Goal: Task Accomplishment & Management: Use online tool/utility

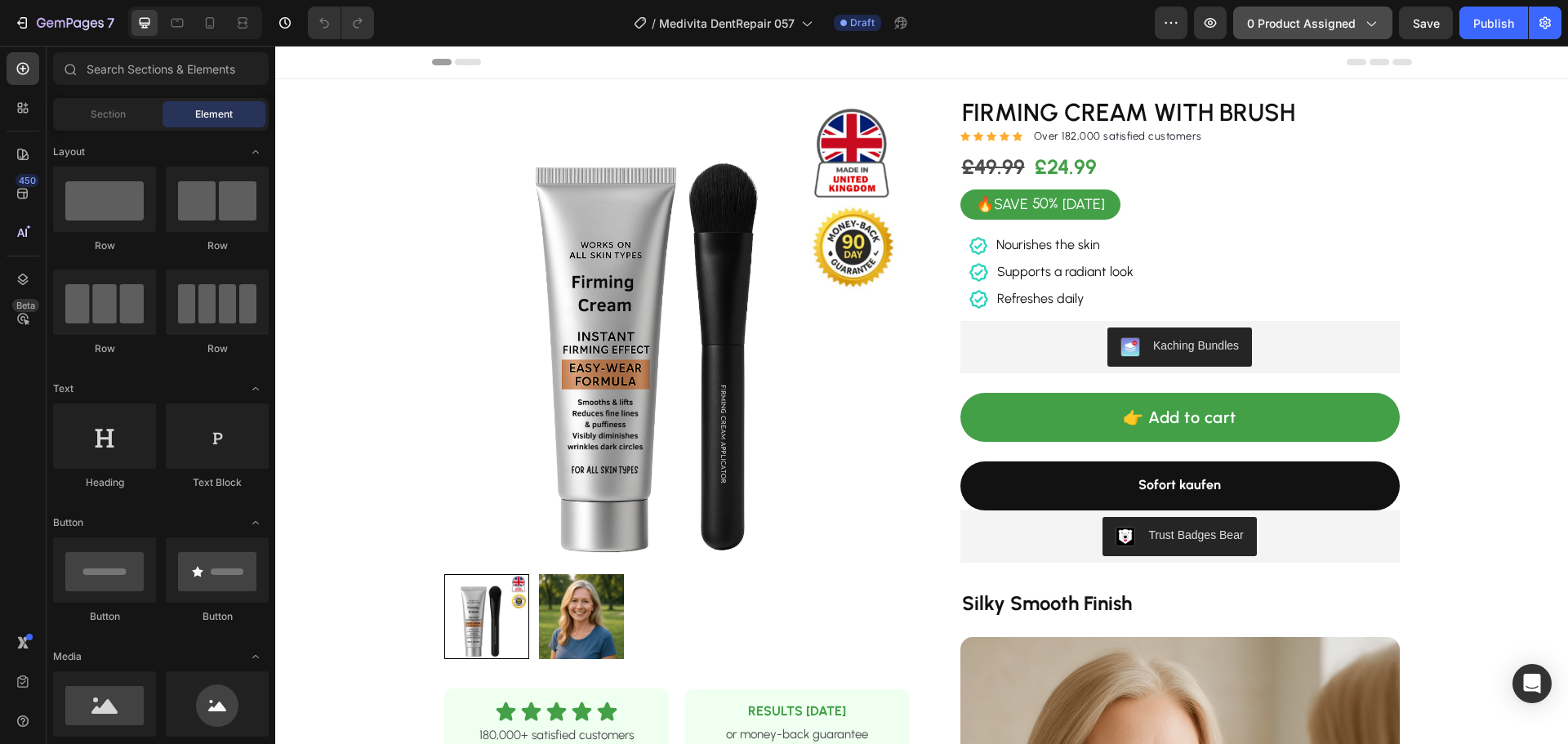
click at [1326, 18] on span "0 product assigned" at bounding box center [1301, 23] width 109 height 18
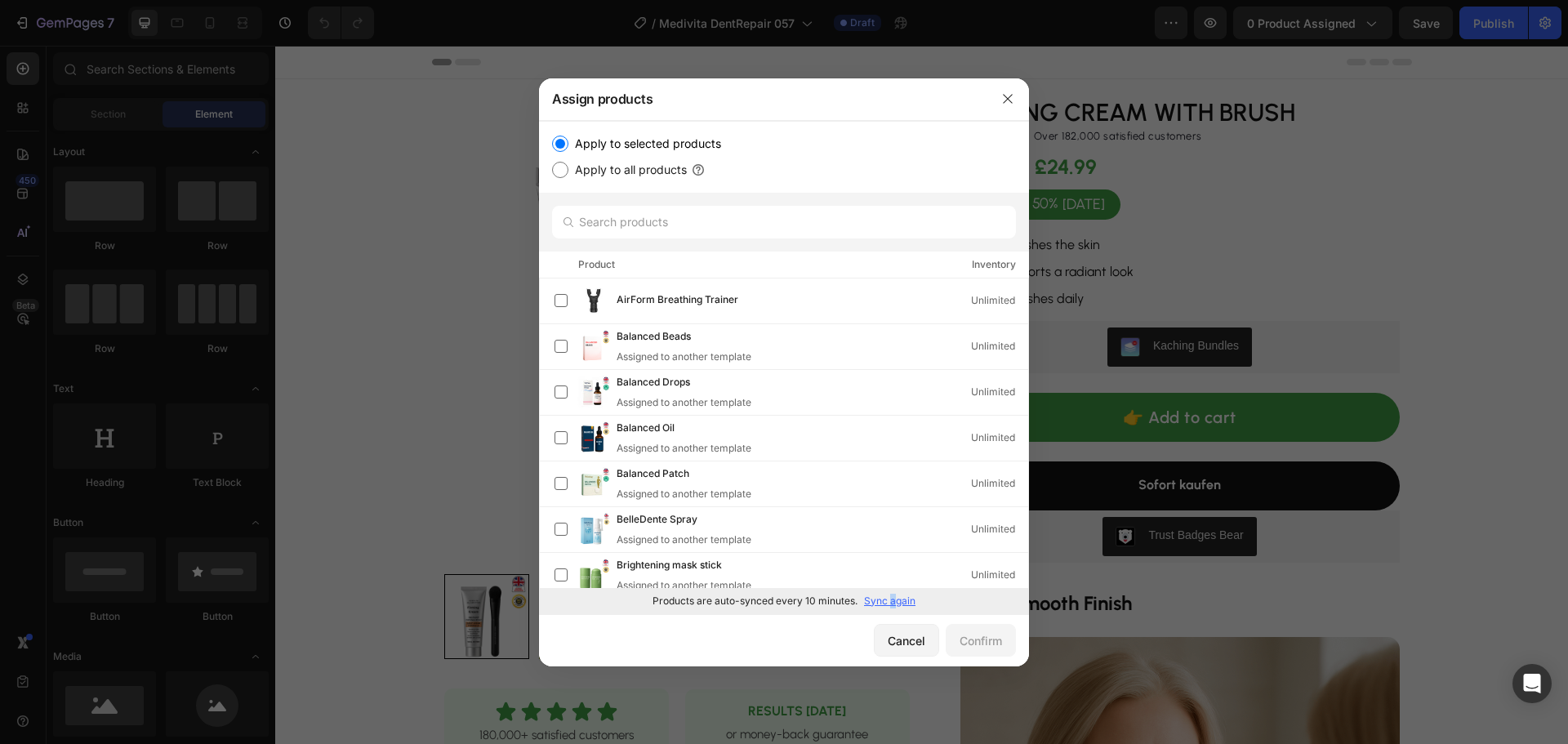
click at [892, 602] on p "Sync again" at bounding box center [890, 601] width 52 height 15
click at [641, 221] on input "text" at bounding box center [784, 222] width 464 height 33
paste input "Filling Adhesive"
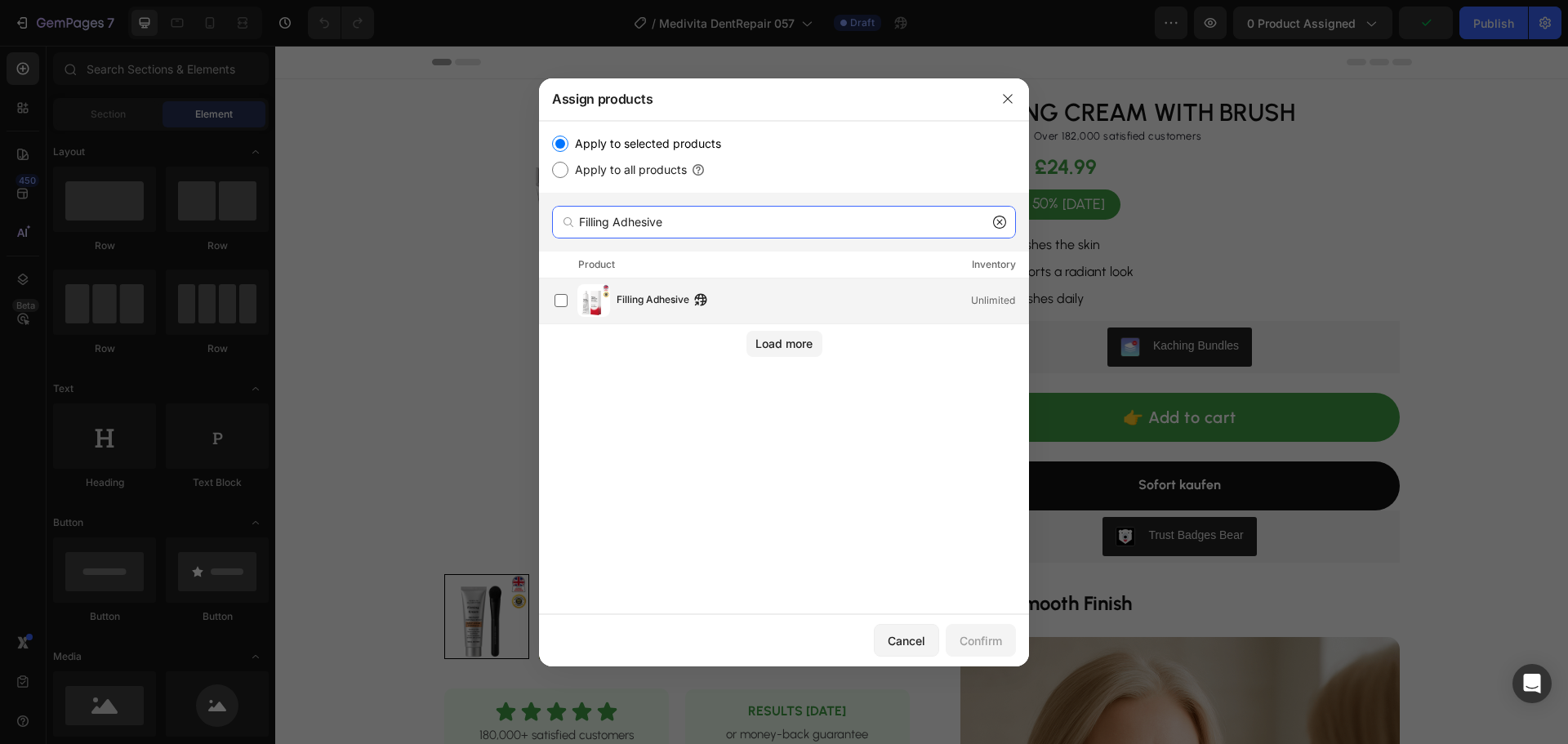
type input "Filling Adhesive"
click at [632, 293] on span "Filling Adhesive" at bounding box center [652, 300] width 73 height 18
click at [983, 637] on div "Confirm" at bounding box center [980, 640] width 43 height 18
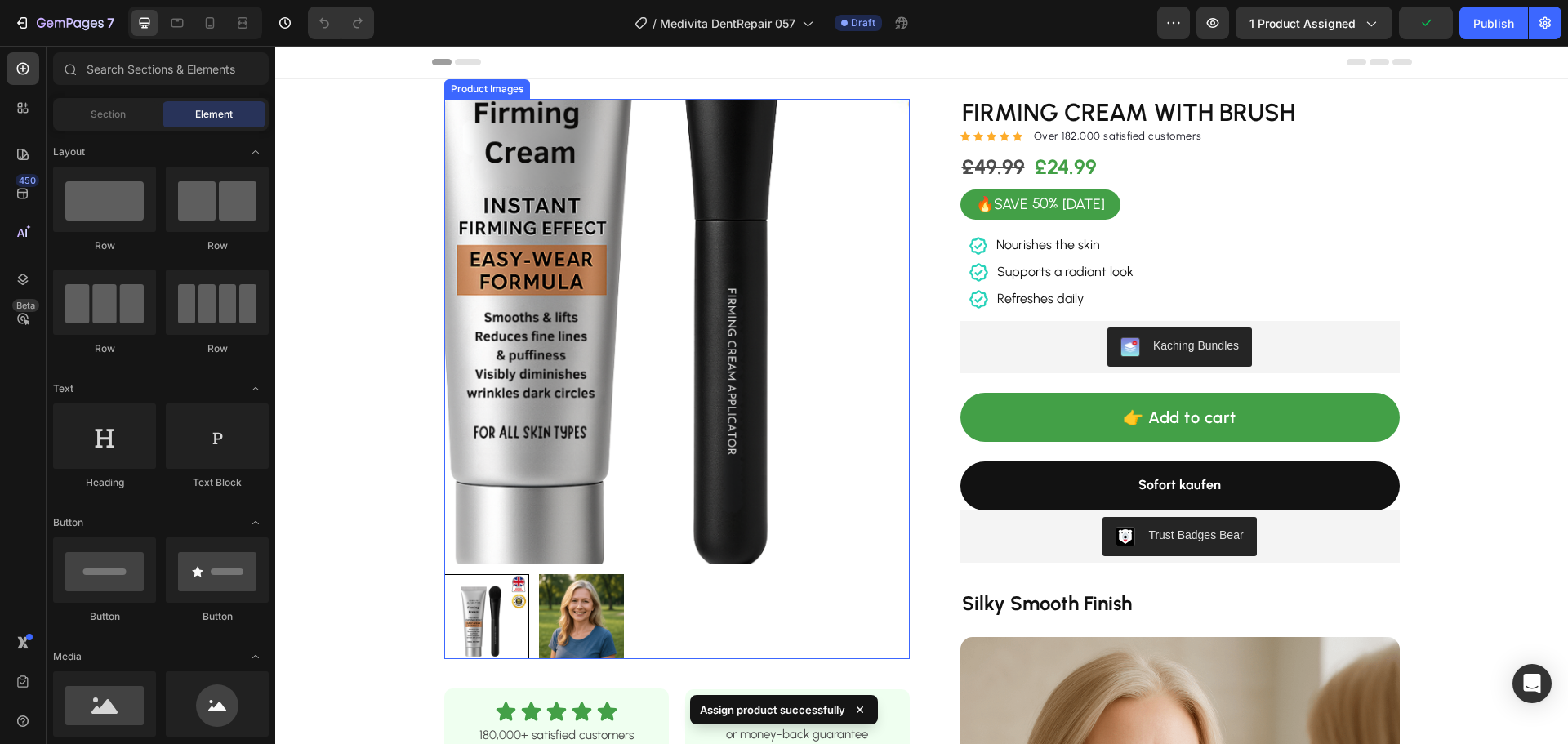
click at [563, 403] on img at bounding box center [677, 331] width 466 height 466
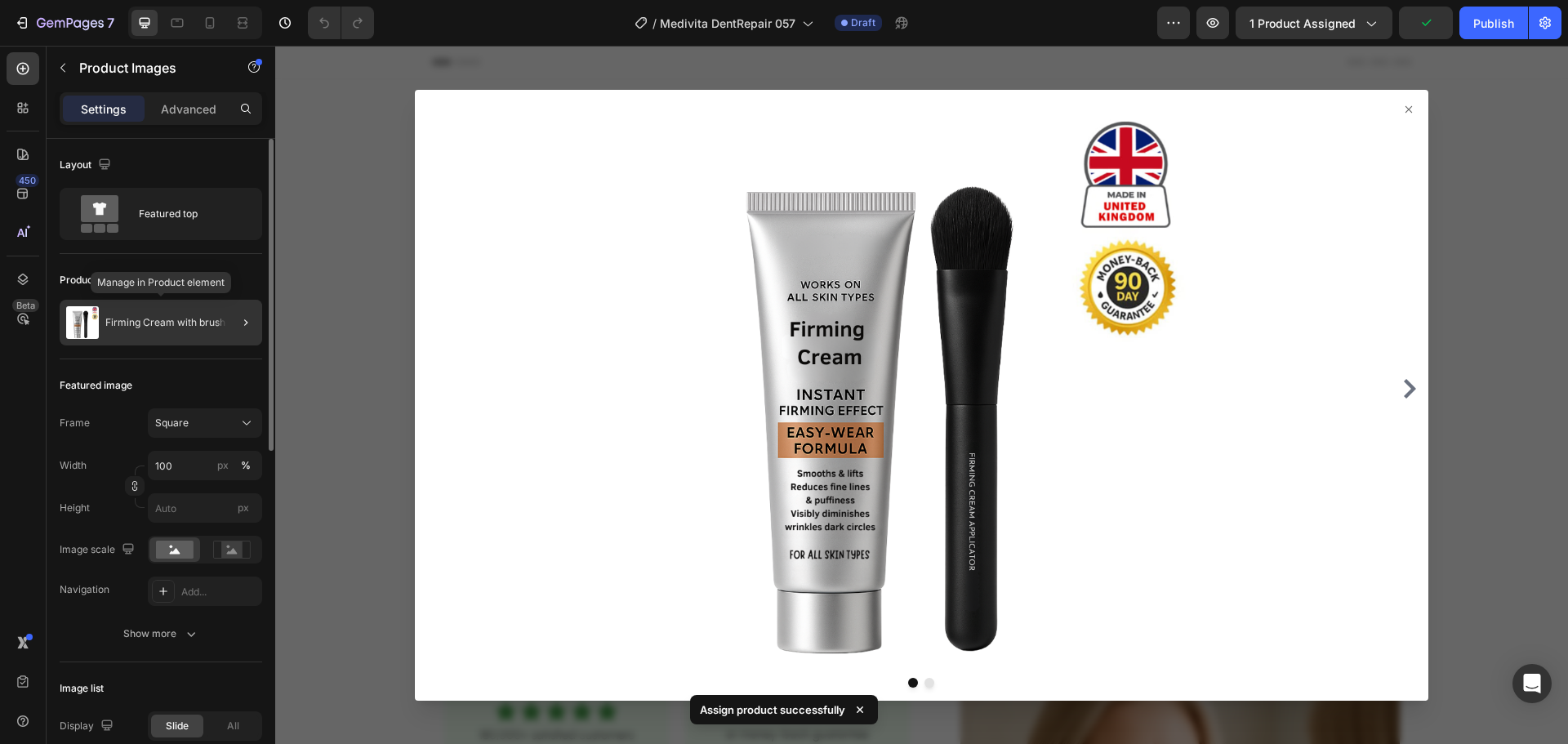
click at [137, 325] on p "Firming Cream with brush" at bounding box center [166, 323] width 120 height 12
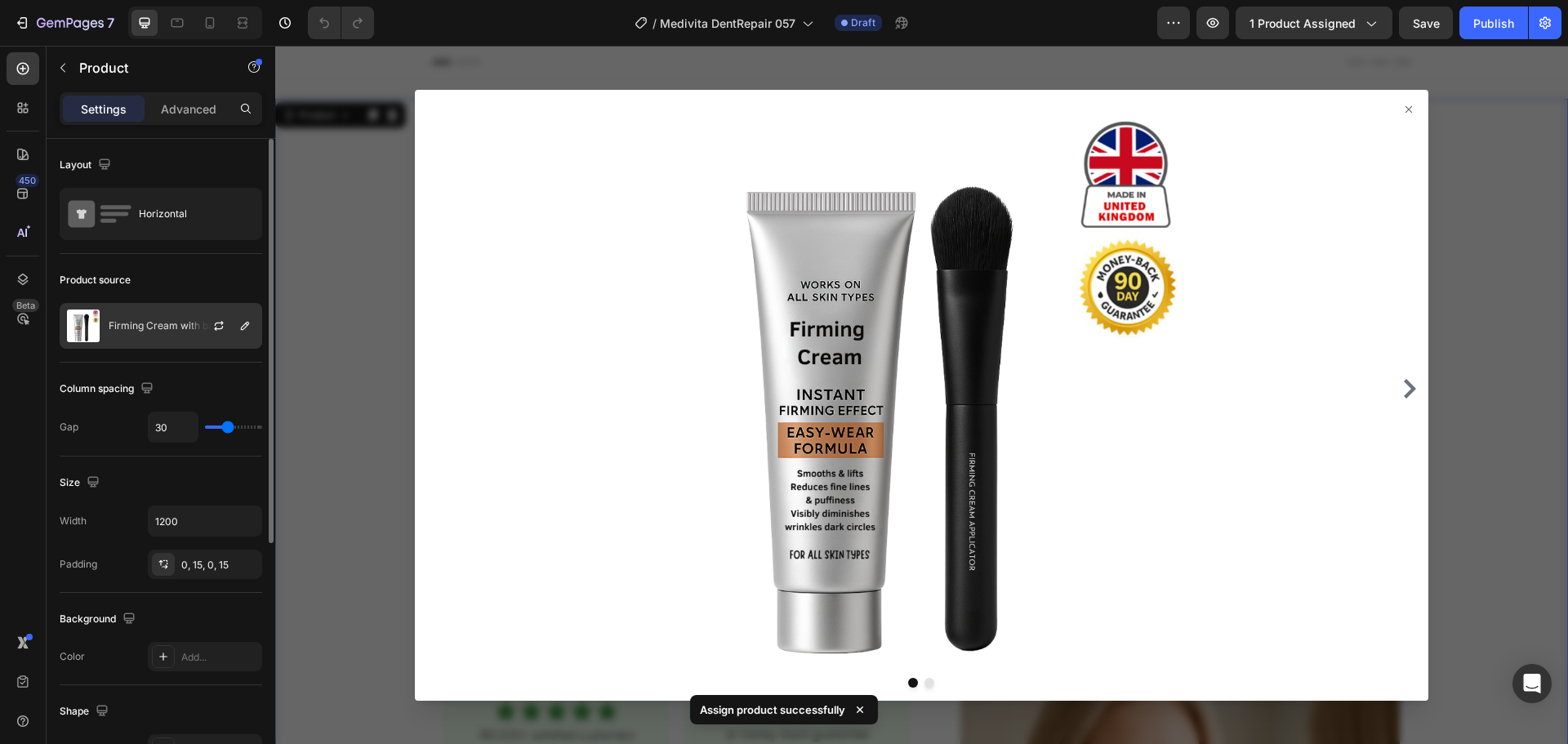
click at [144, 326] on p "Firming Cream with brush" at bounding box center [169, 326] width 120 height 12
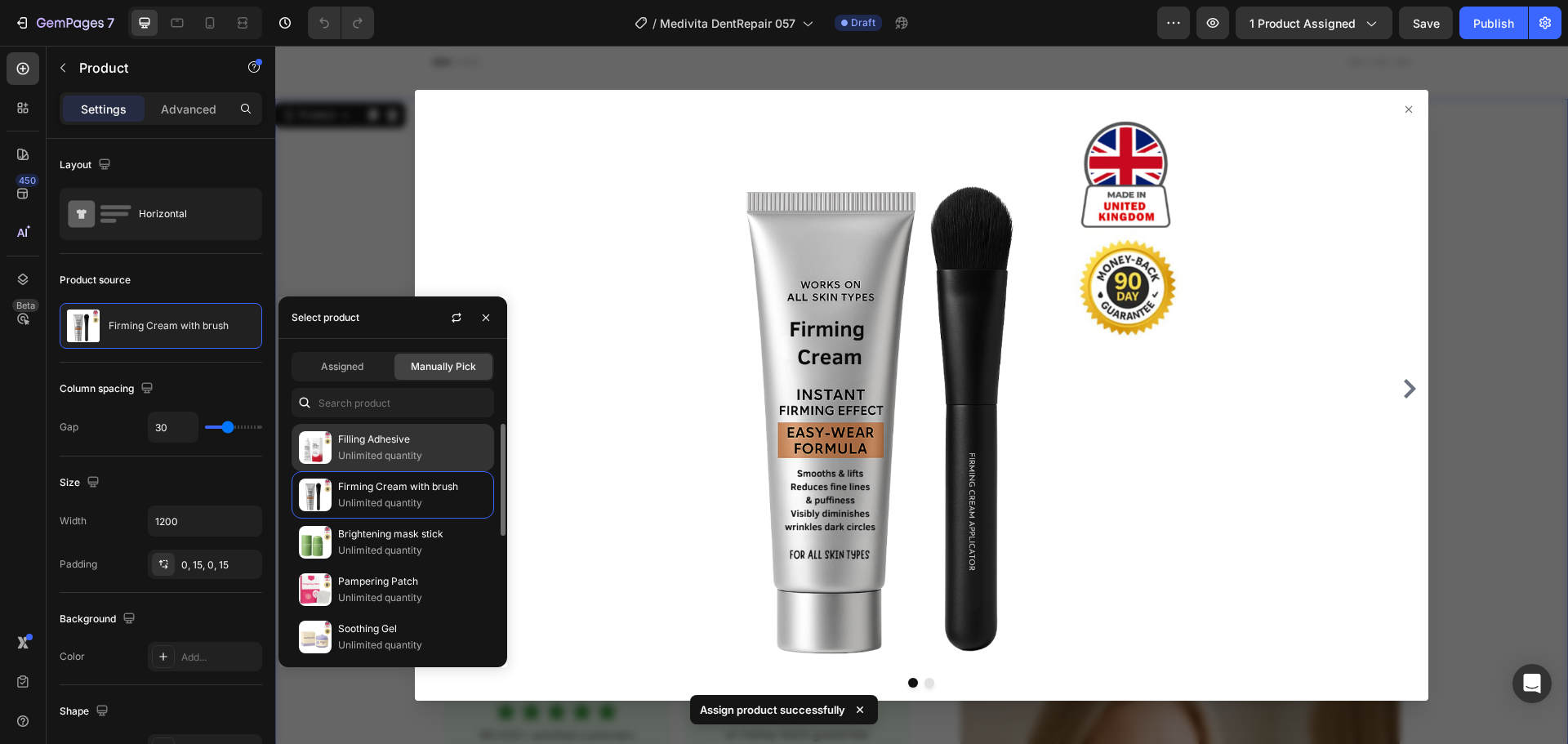
click at [352, 439] on p "Filling Adhesive" at bounding box center [412, 440] width 149 height 17
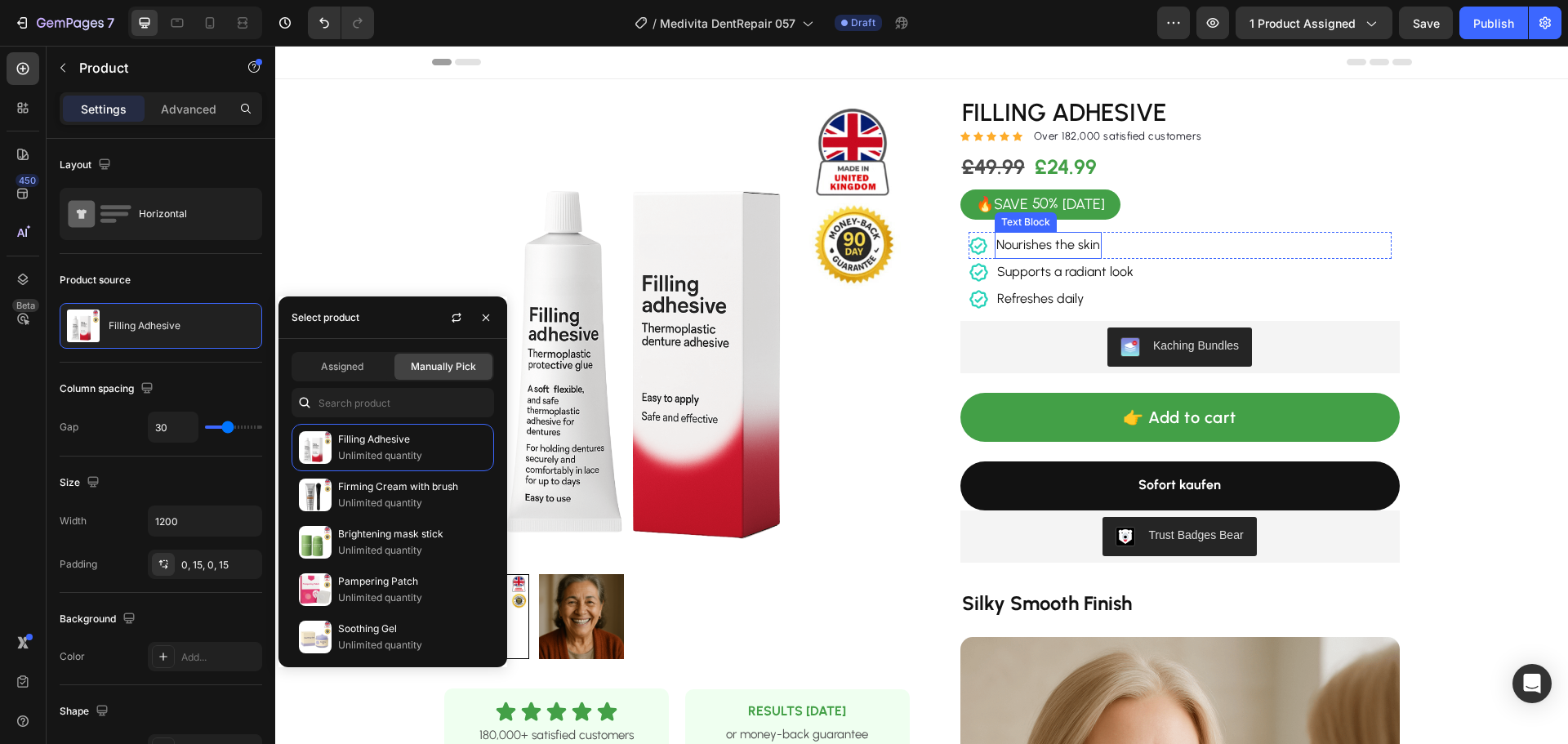
click at [1018, 244] on span "Nourishes the skin" at bounding box center [1048, 244] width 104 height 16
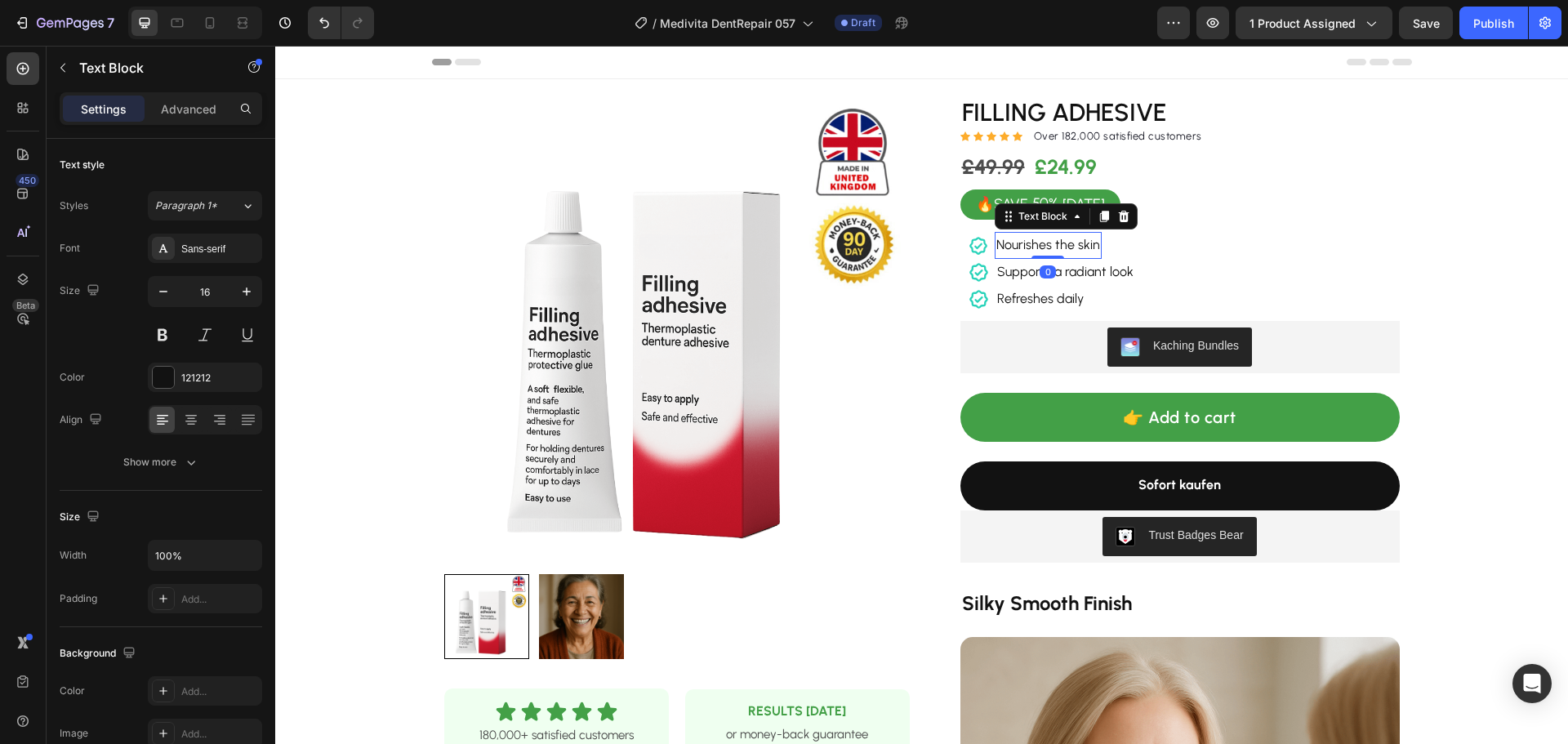
click at [1018, 244] on span "Nourishes the skin" at bounding box center [1048, 244] width 104 height 16
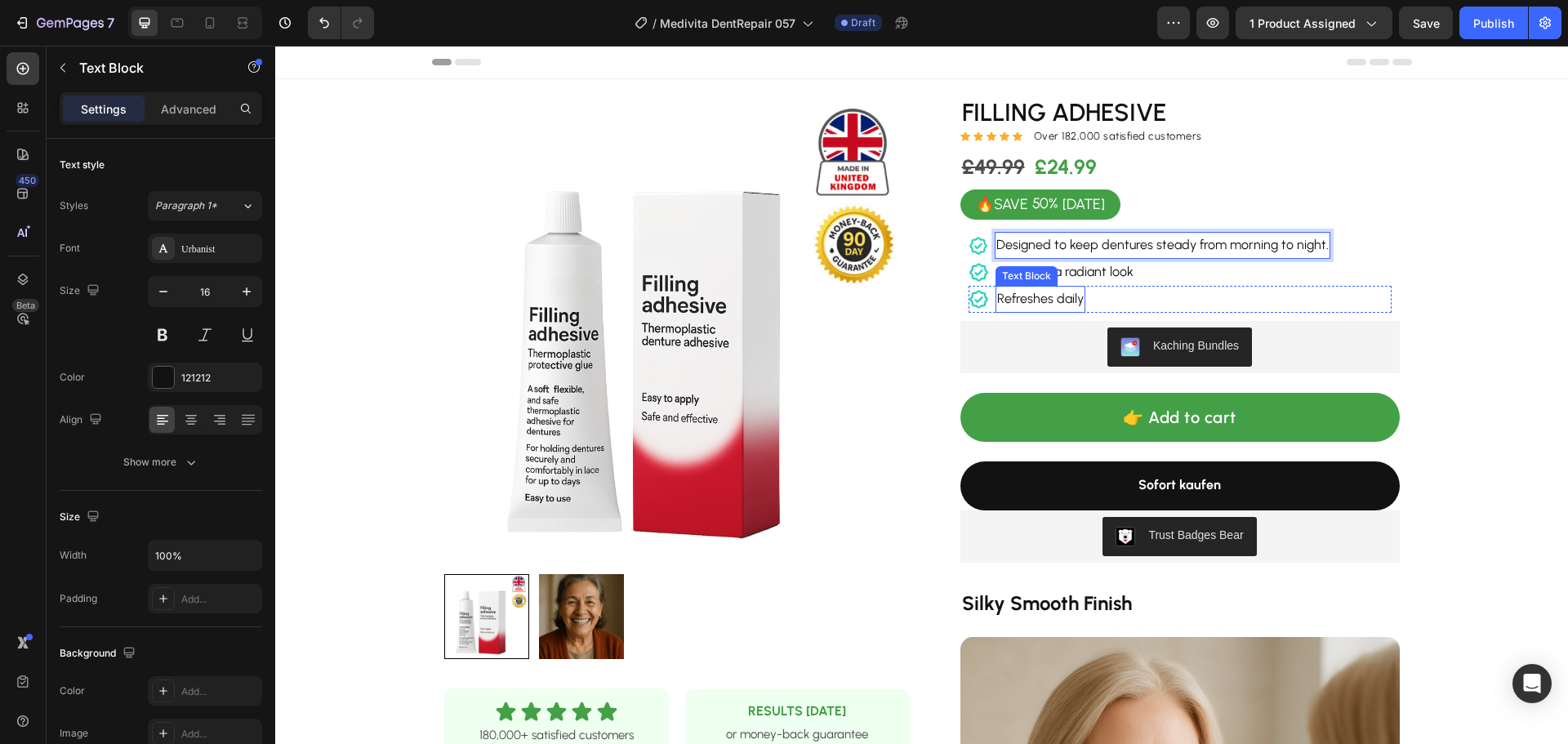
click at [1047, 278] on div "Text Block" at bounding box center [1026, 276] width 55 height 15
click at [1104, 273] on span "Supports a radiant look" at bounding box center [1065, 271] width 136 height 16
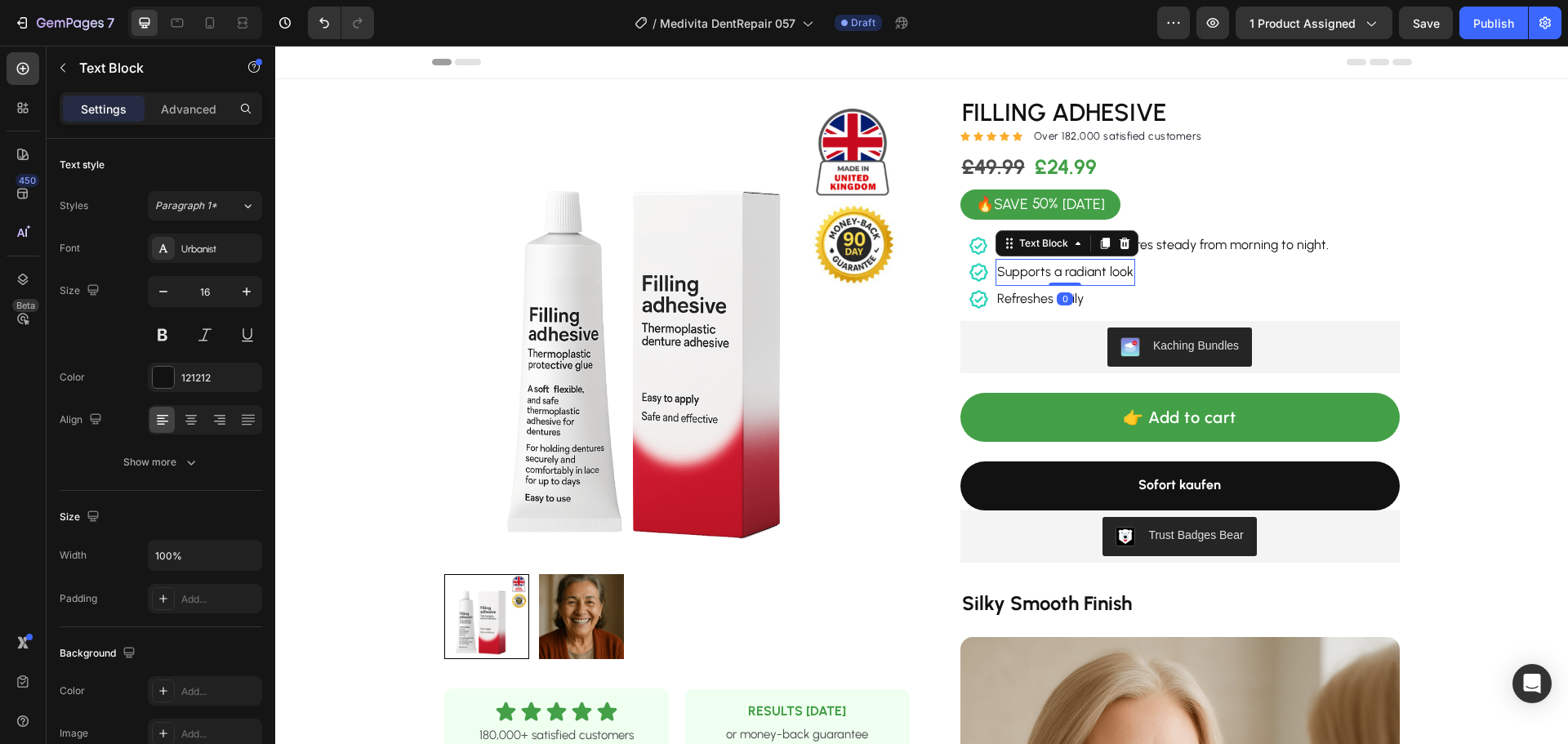
click at [1104, 273] on span "Supports a radiant look" at bounding box center [1065, 271] width 136 height 16
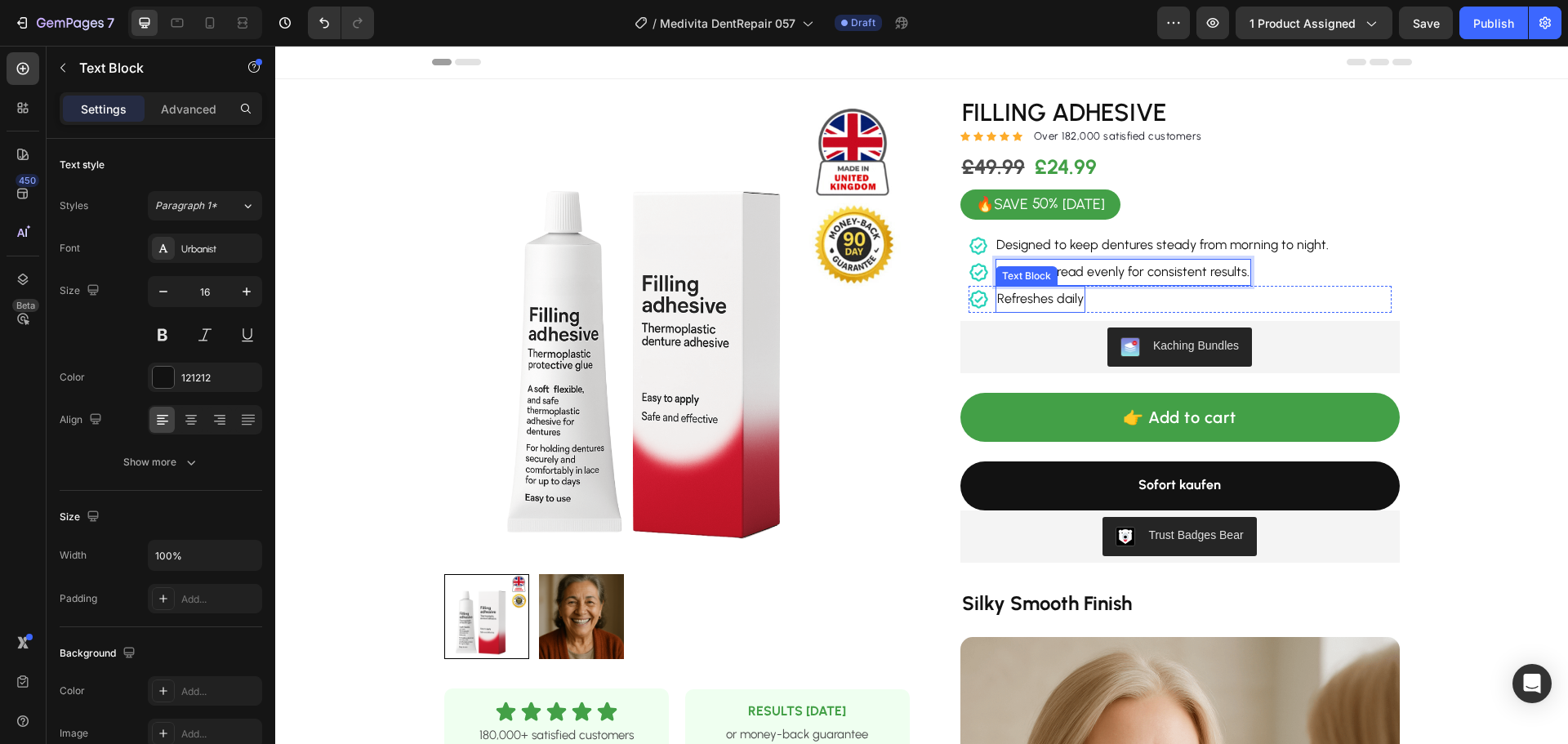
click at [1047, 298] on span "Refreshes daily" at bounding box center [1040, 298] width 87 height 16
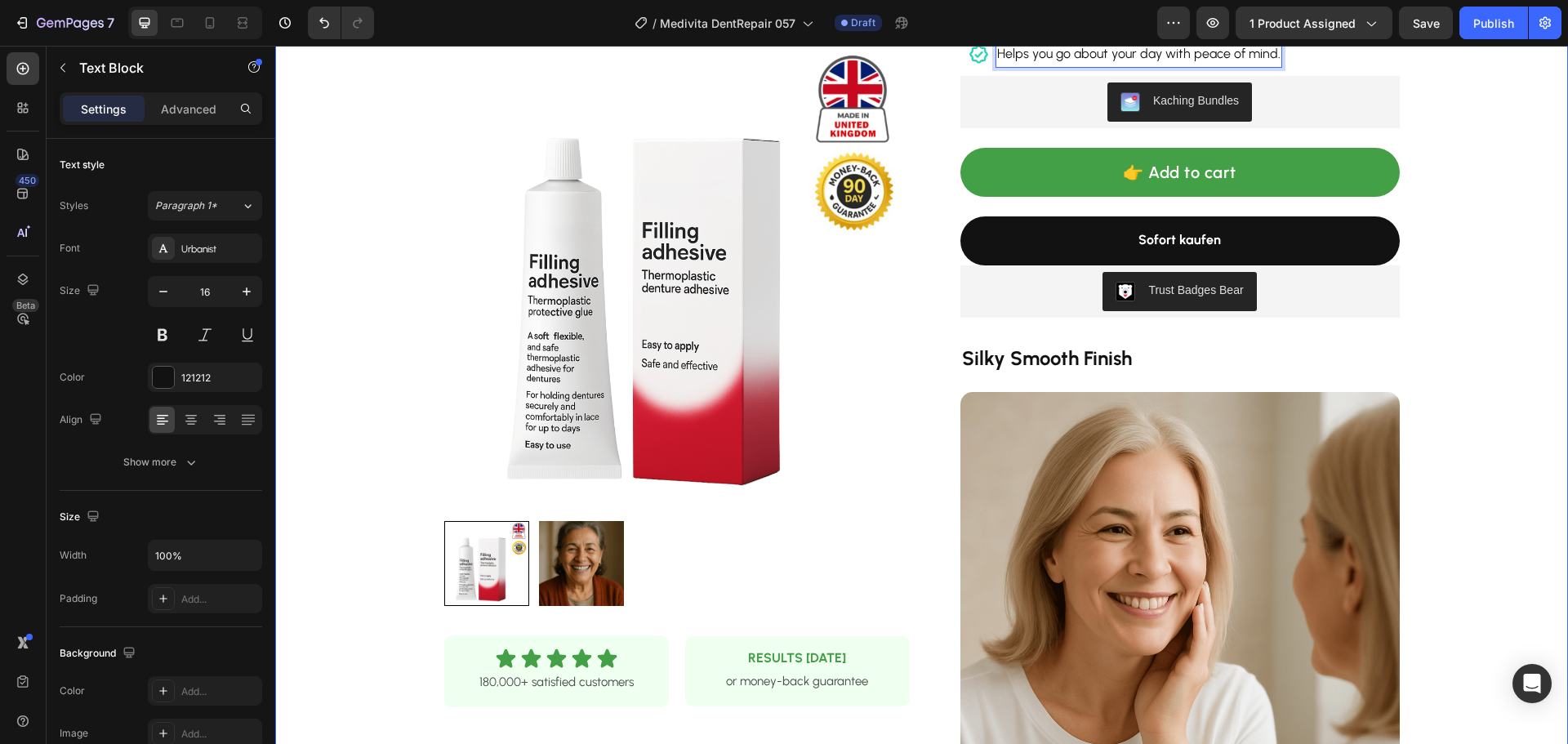
scroll to position [327, 0]
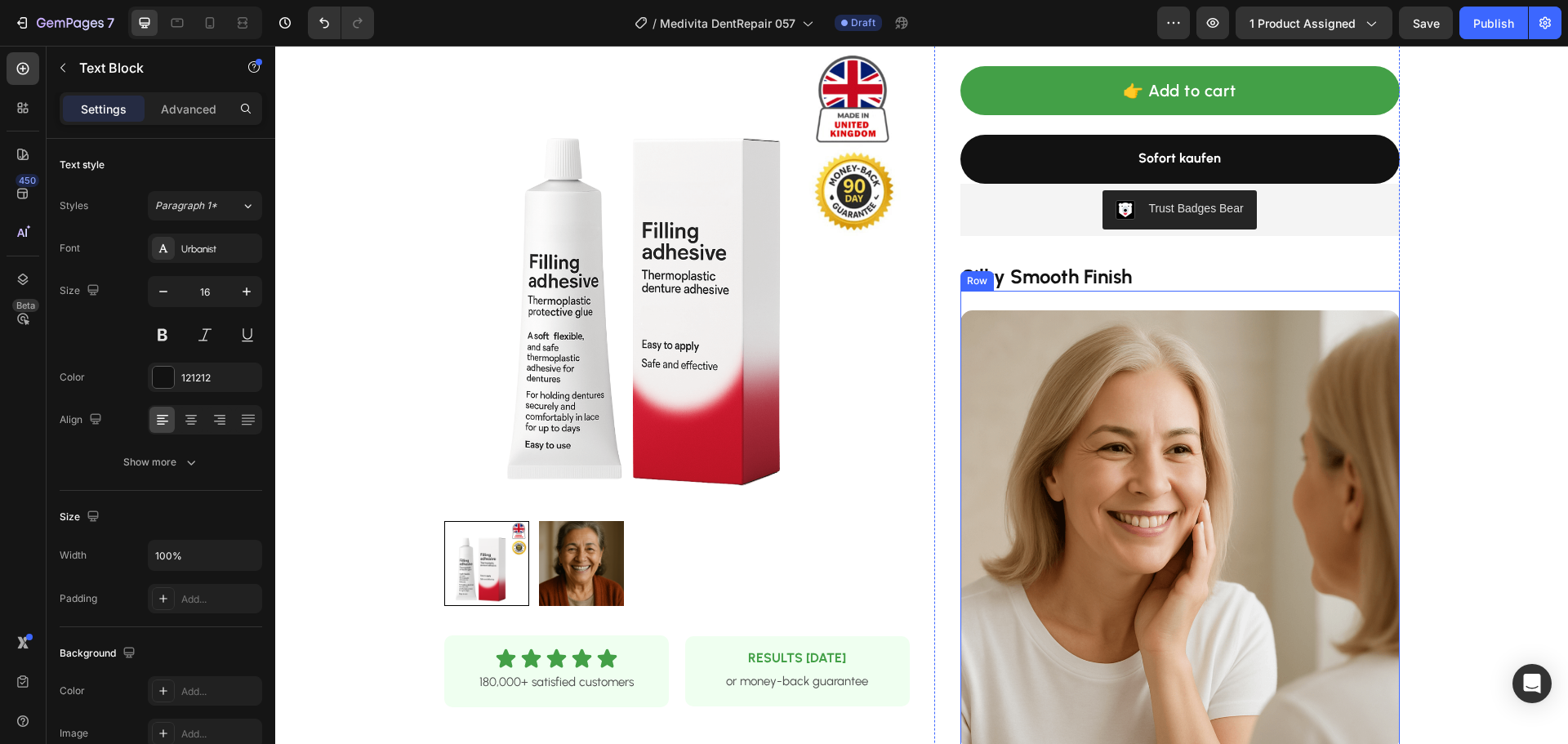
click at [1053, 273] on strong "Silky Smooth Finish" at bounding box center [1046, 276] width 170 height 23
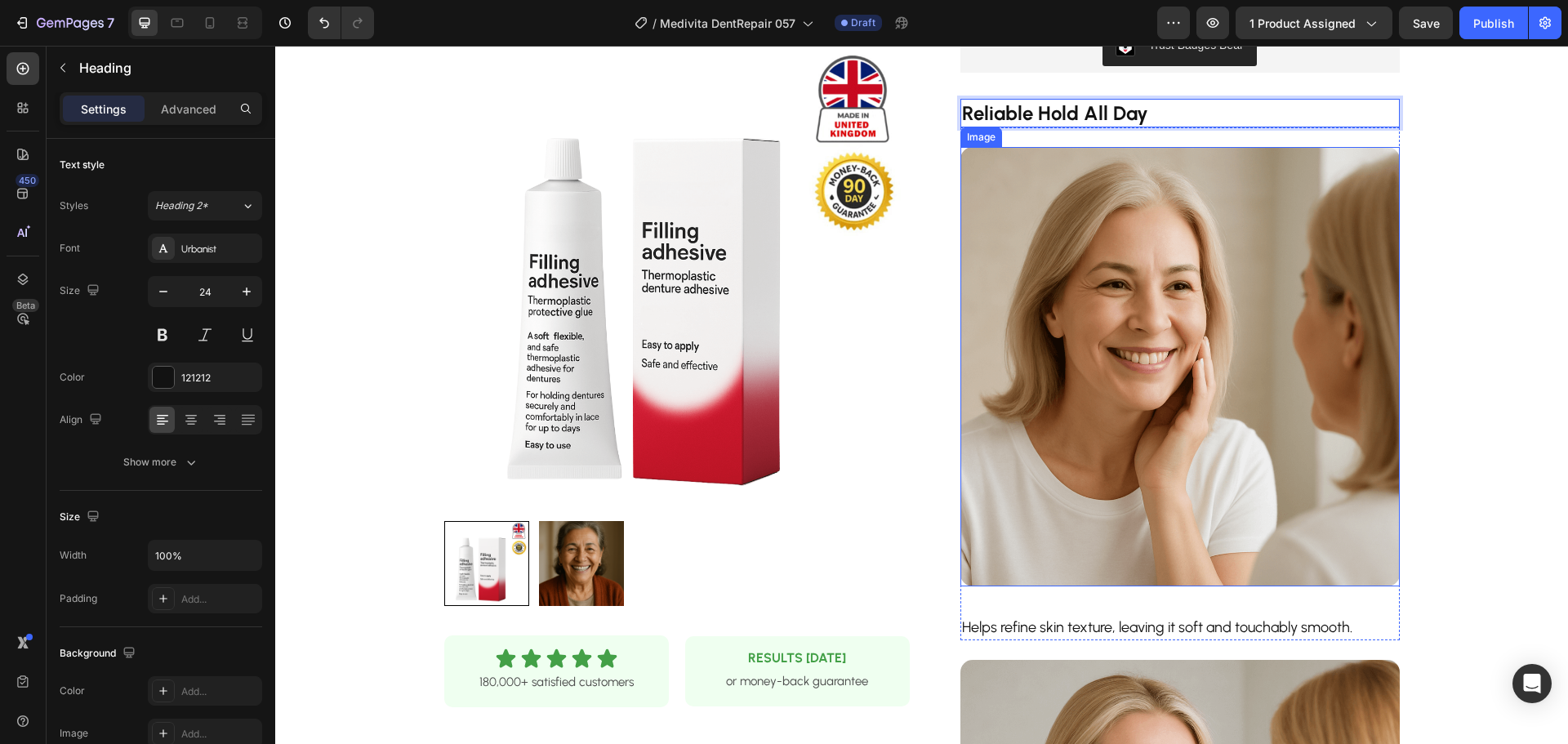
scroll to position [735, 0]
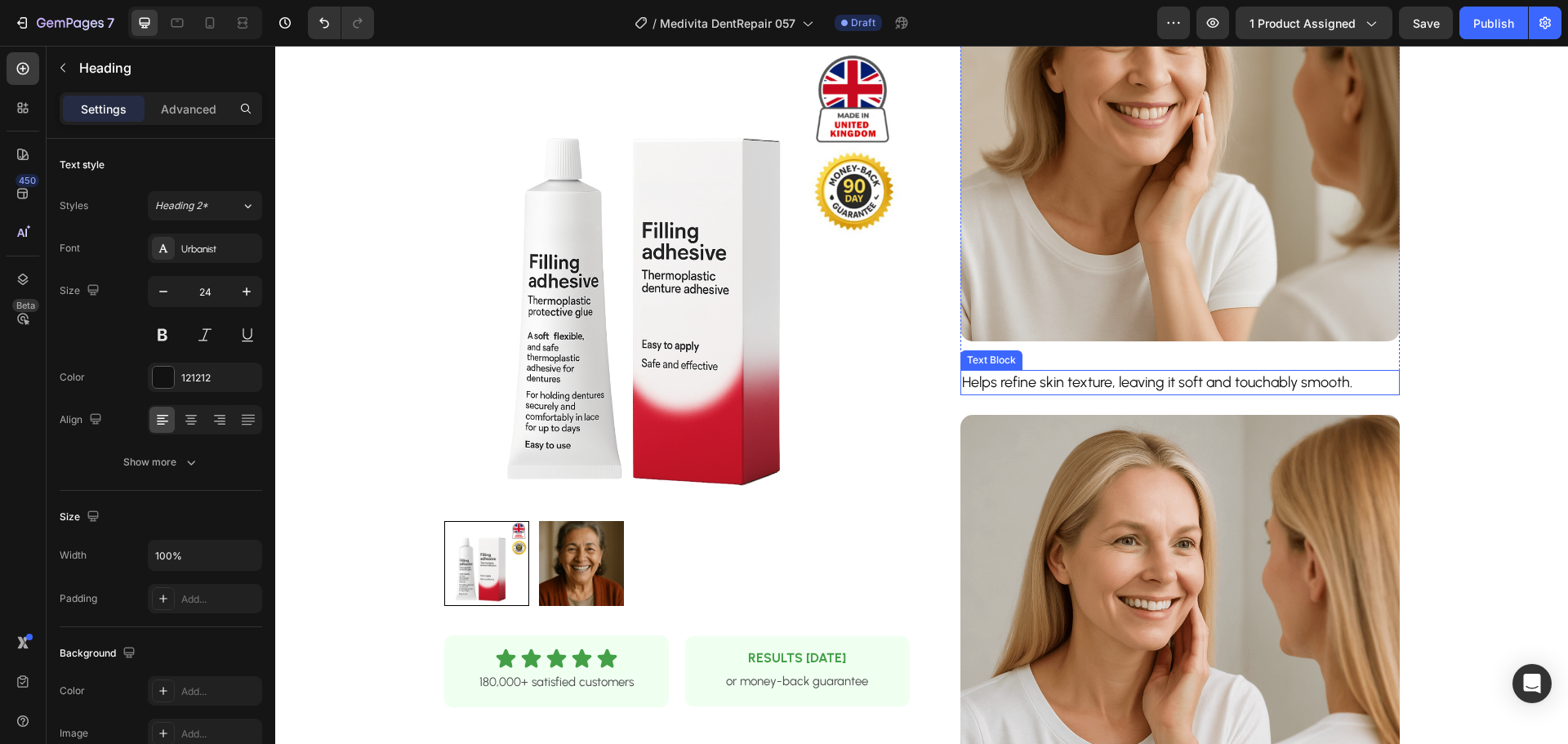
click at [1106, 380] on p "Helps refine skin texture, leaving it soft and touchably smooth." at bounding box center [1180, 382] width 437 height 22
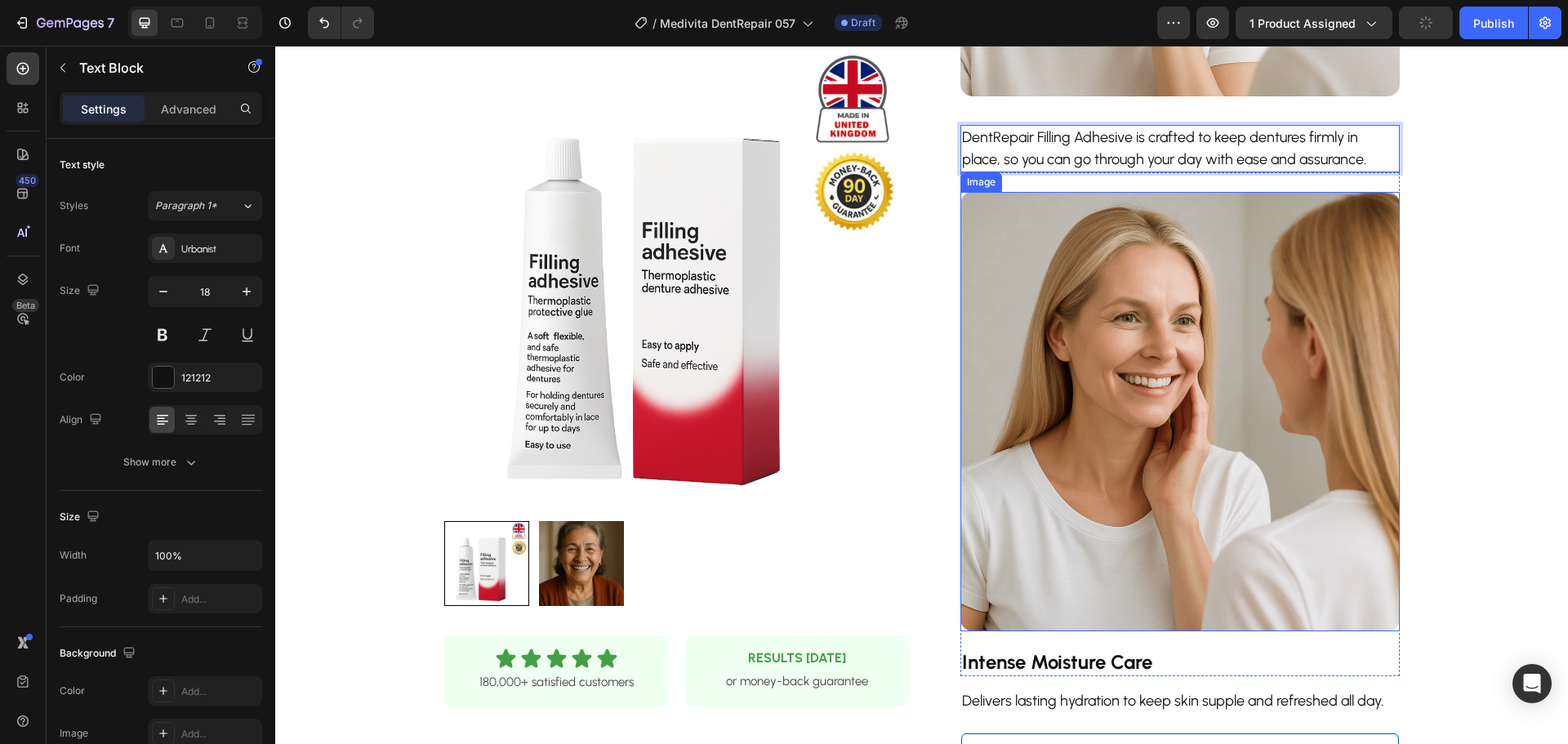
scroll to position [1062, 0]
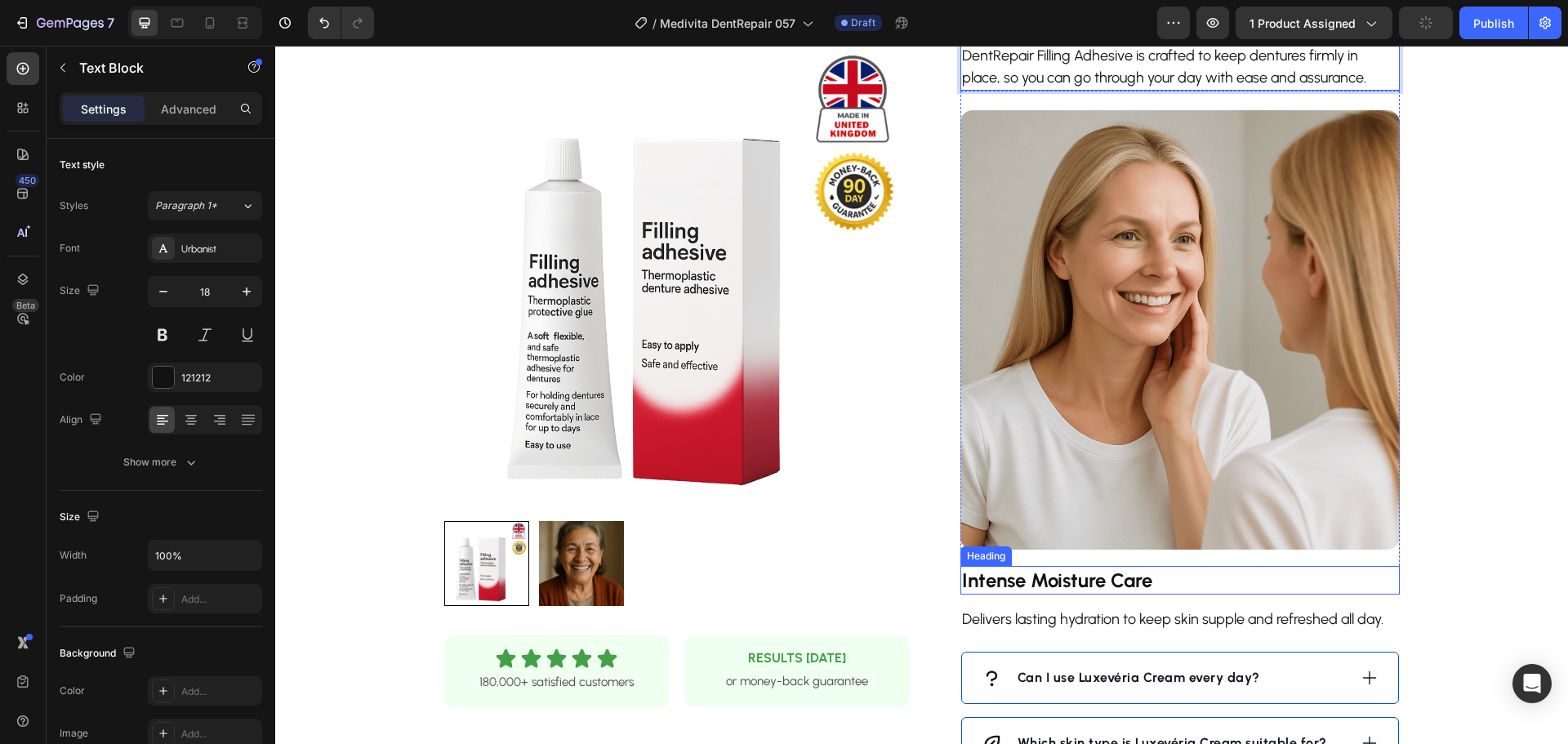
click at [1039, 583] on strong "Intense Moisture Care" at bounding box center [1057, 580] width 191 height 23
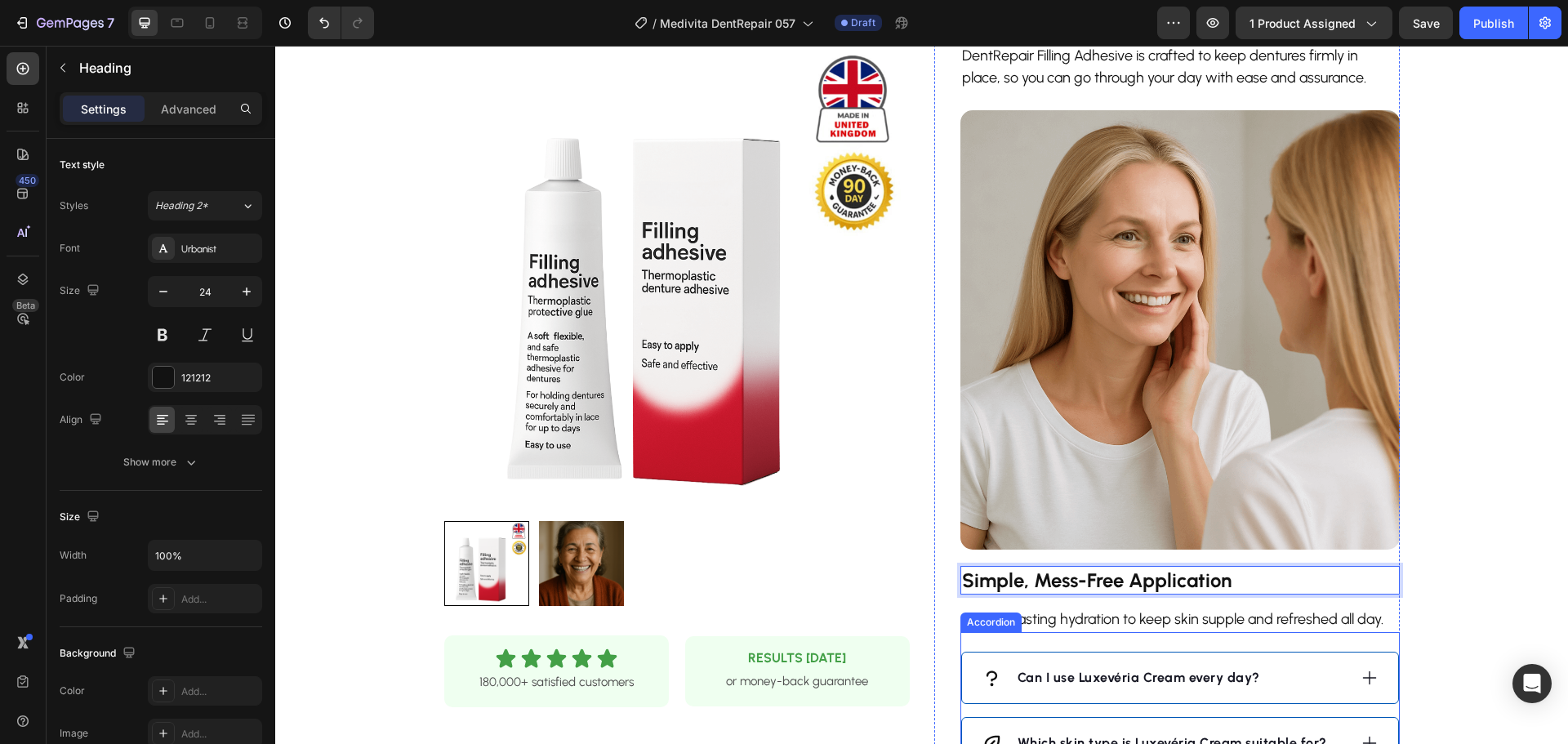
scroll to position [1225, 0]
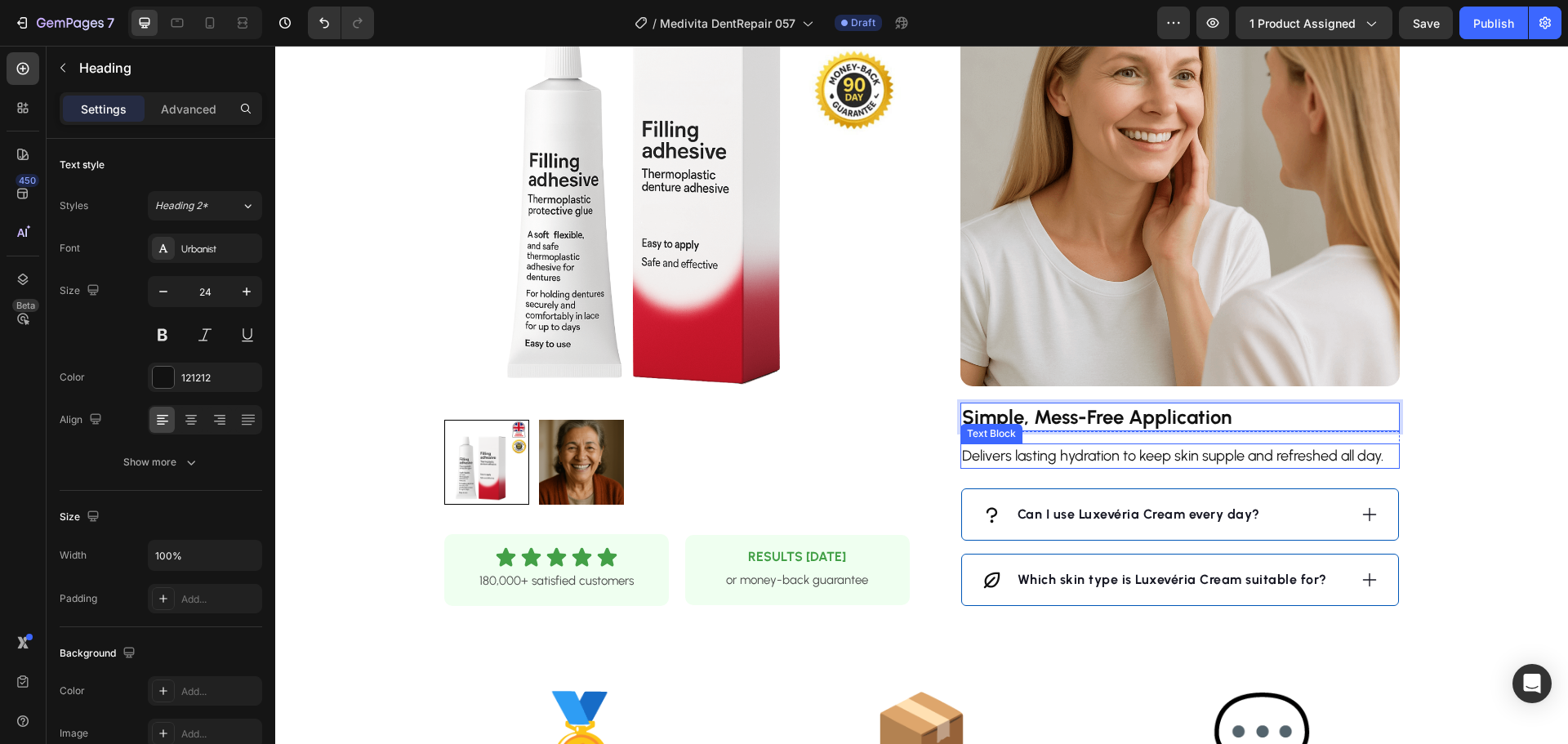
click at [1099, 456] on p "Delivers lasting hydration to keep skin supple and refreshed all day." at bounding box center [1180, 456] width 437 height 22
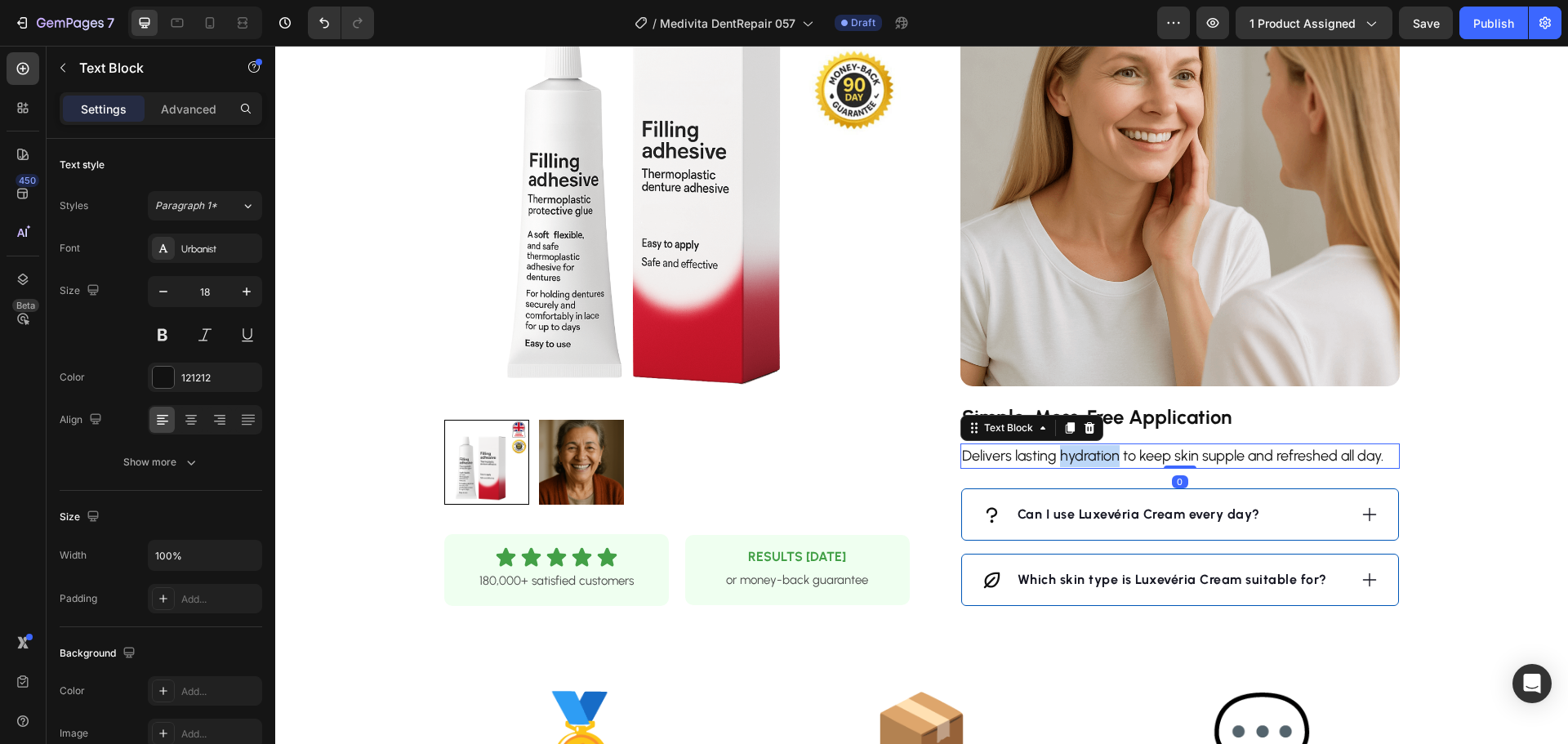
click at [1100, 455] on p "Delivers lasting hydration to keep skin supple and refreshed all day." at bounding box center [1180, 456] width 437 height 22
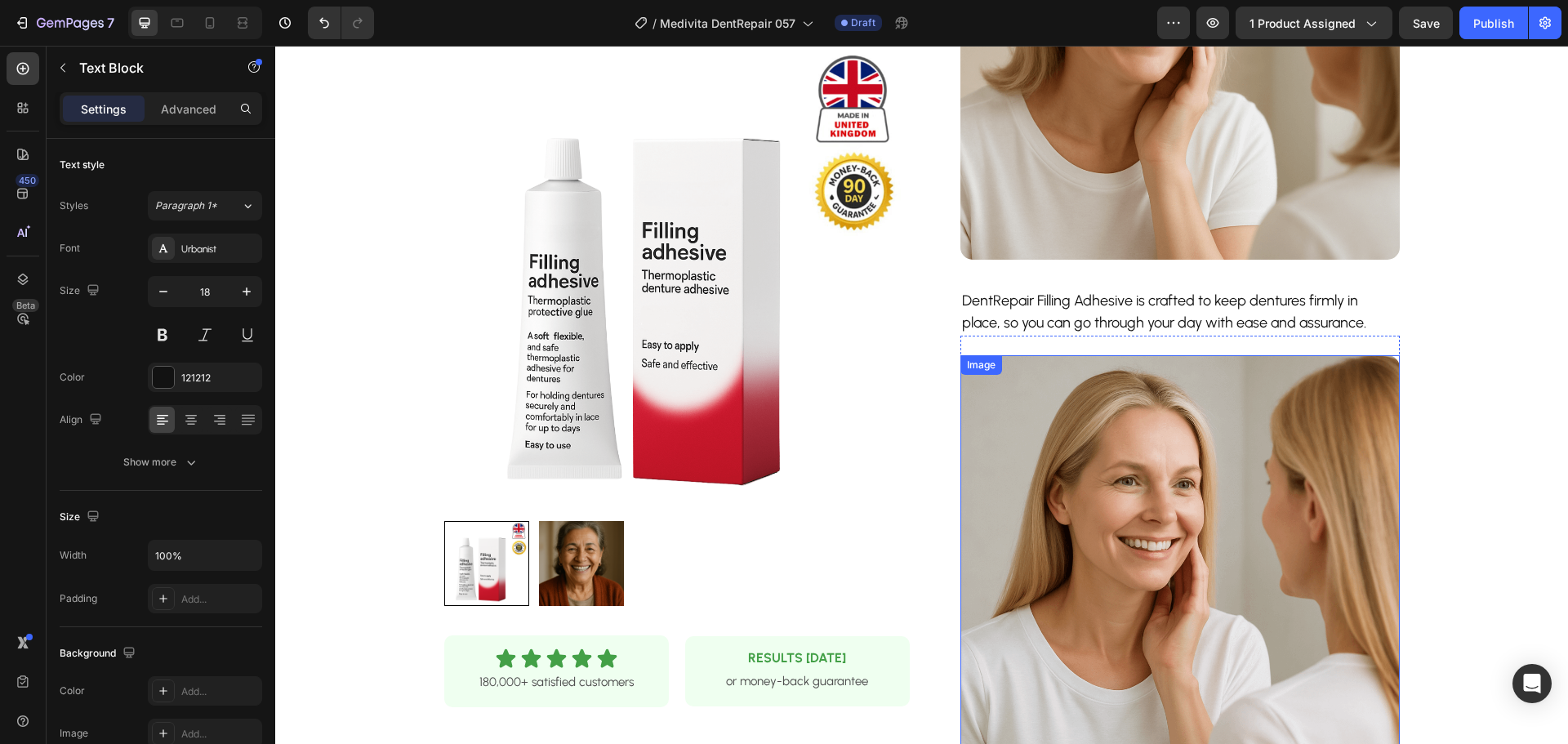
scroll to position [572, 0]
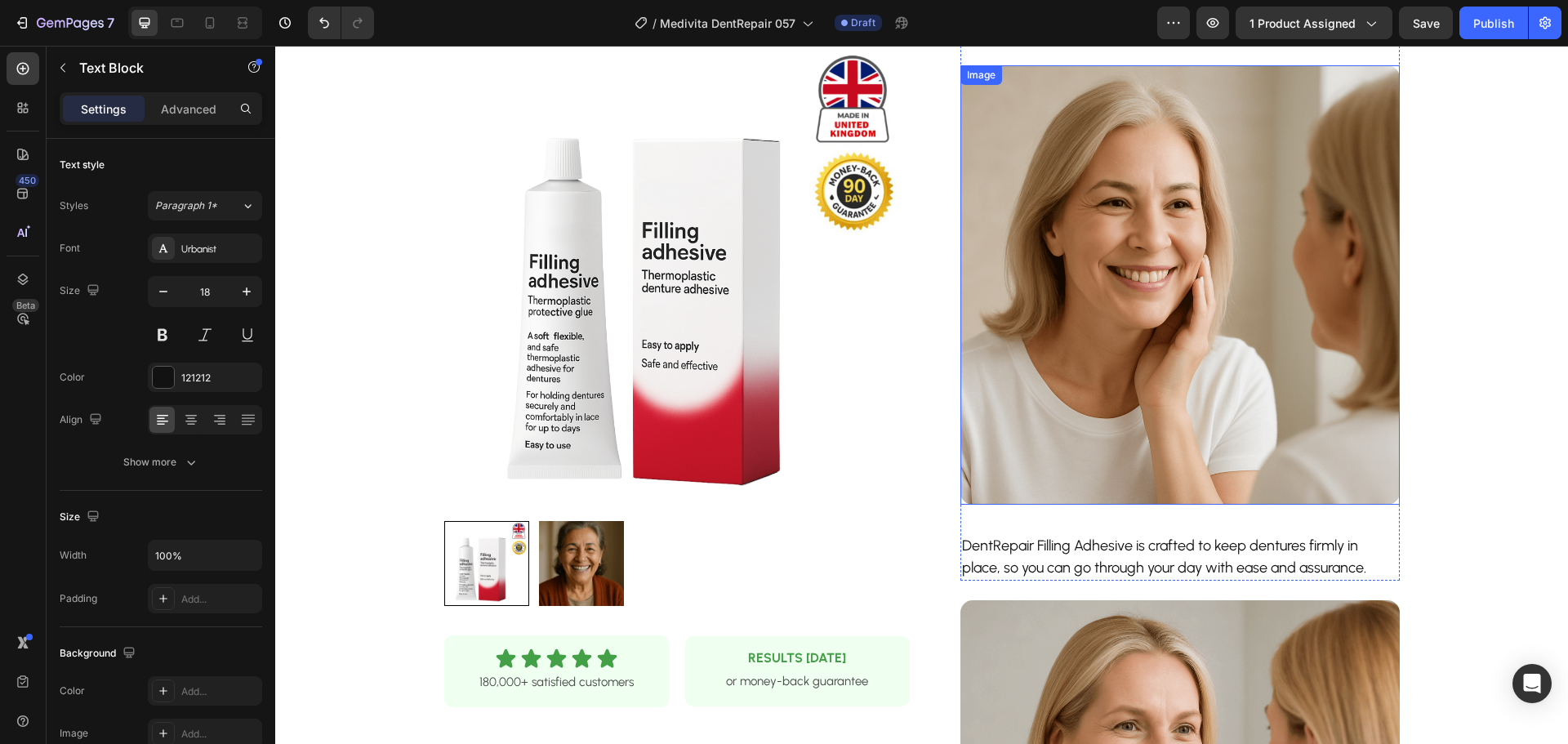
click at [1065, 291] on img at bounding box center [1179, 284] width 439 height 439
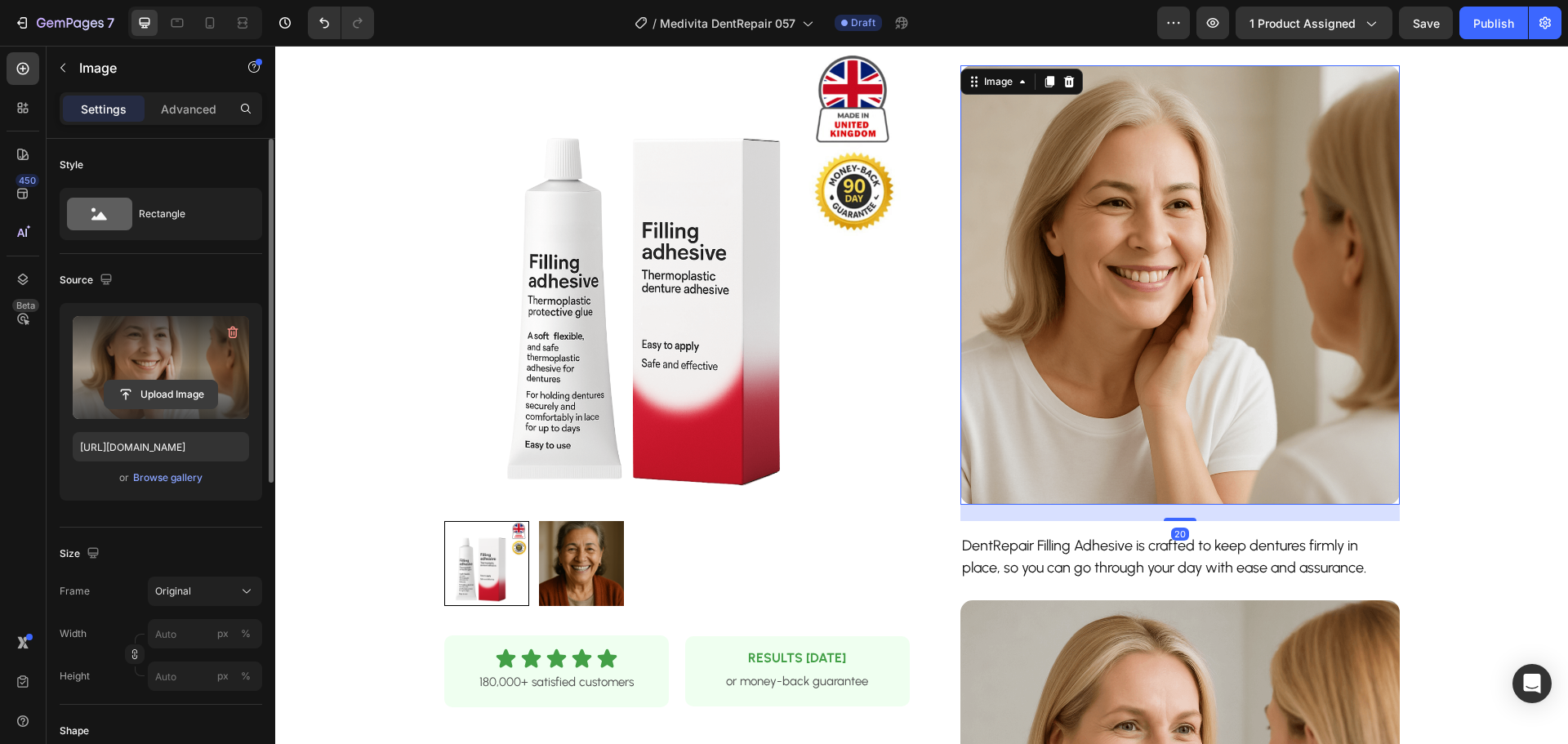
click at [153, 386] on input "file" at bounding box center [161, 394] width 113 height 28
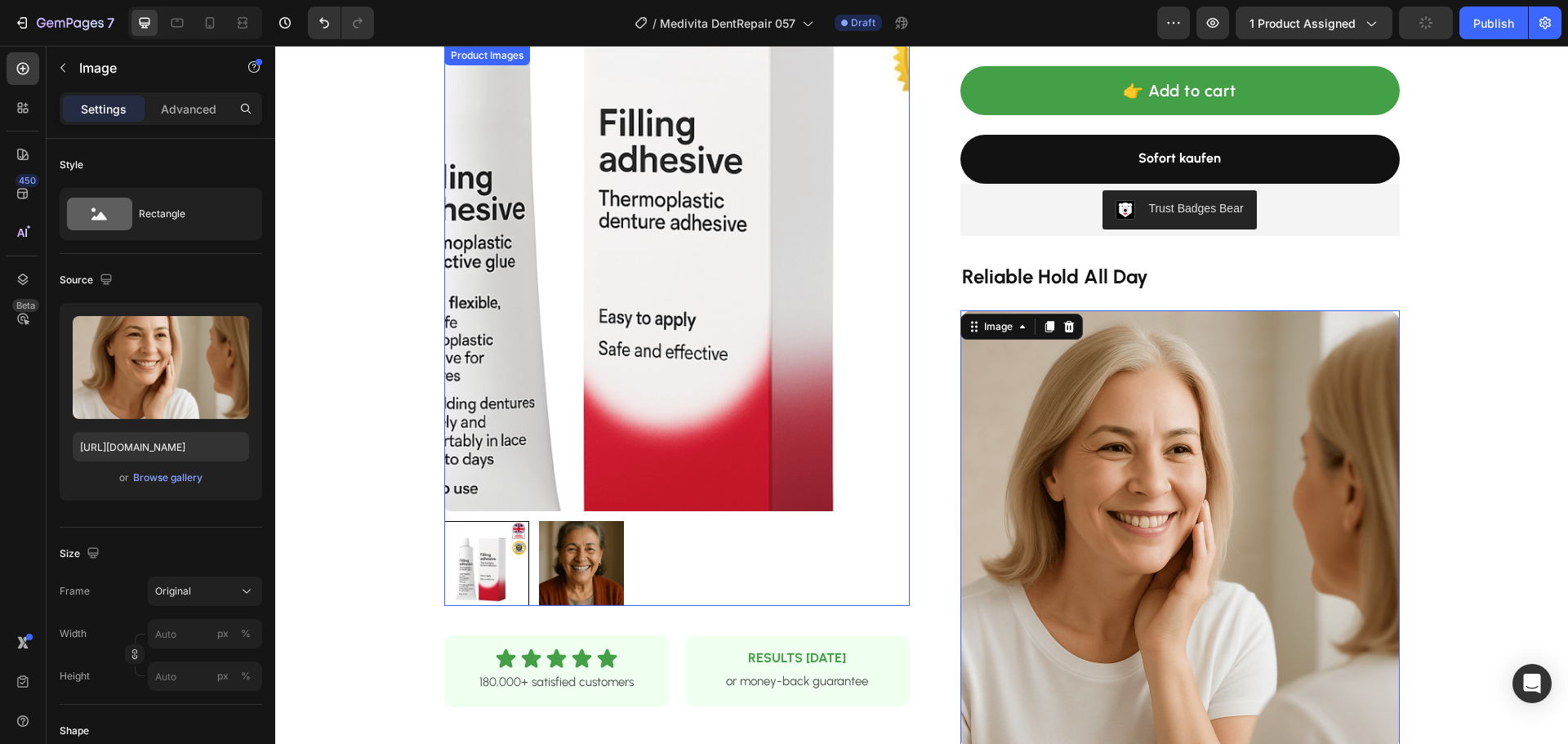
scroll to position [490, 0]
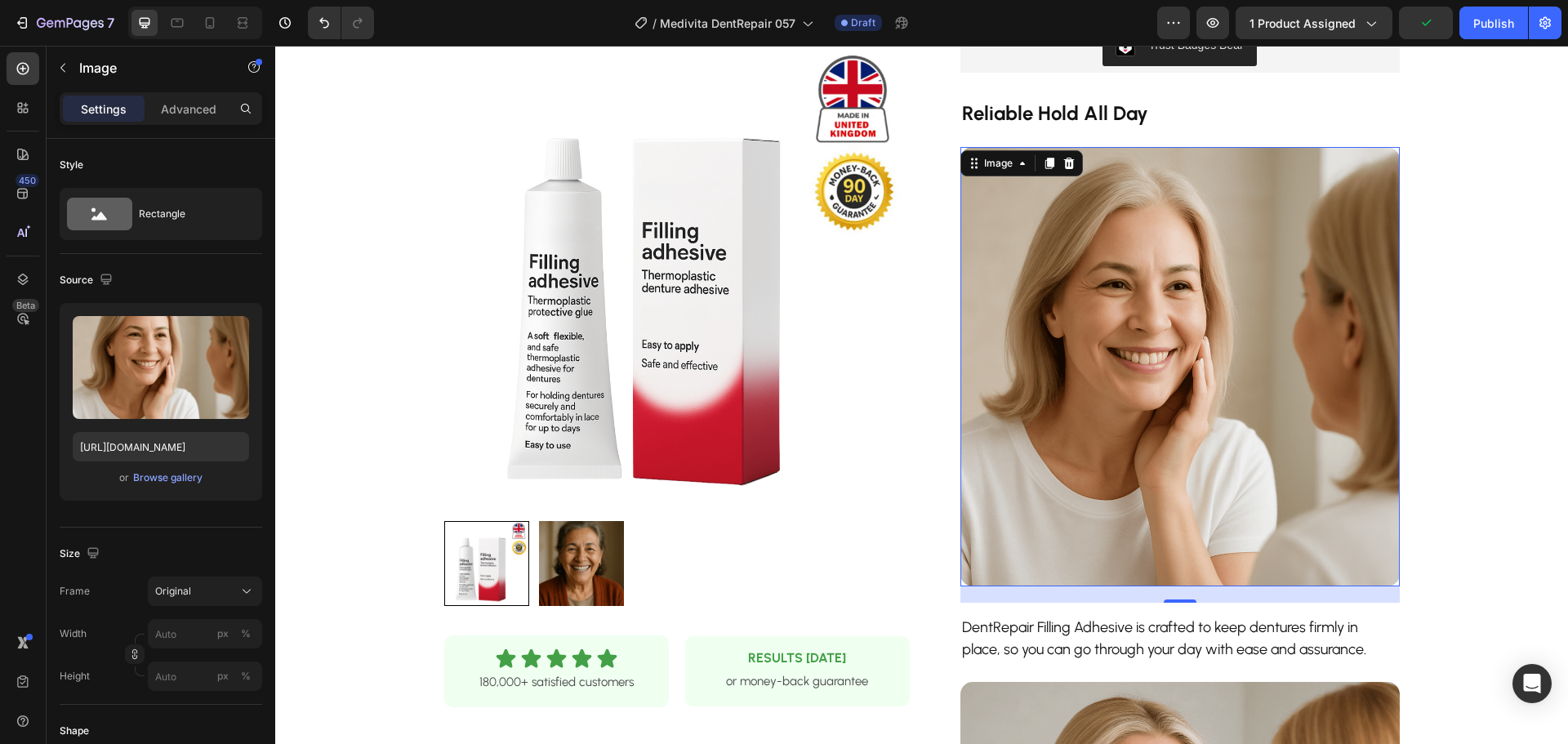
click at [1213, 362] on img at bounding box center [1179, 366] width 439 height 439
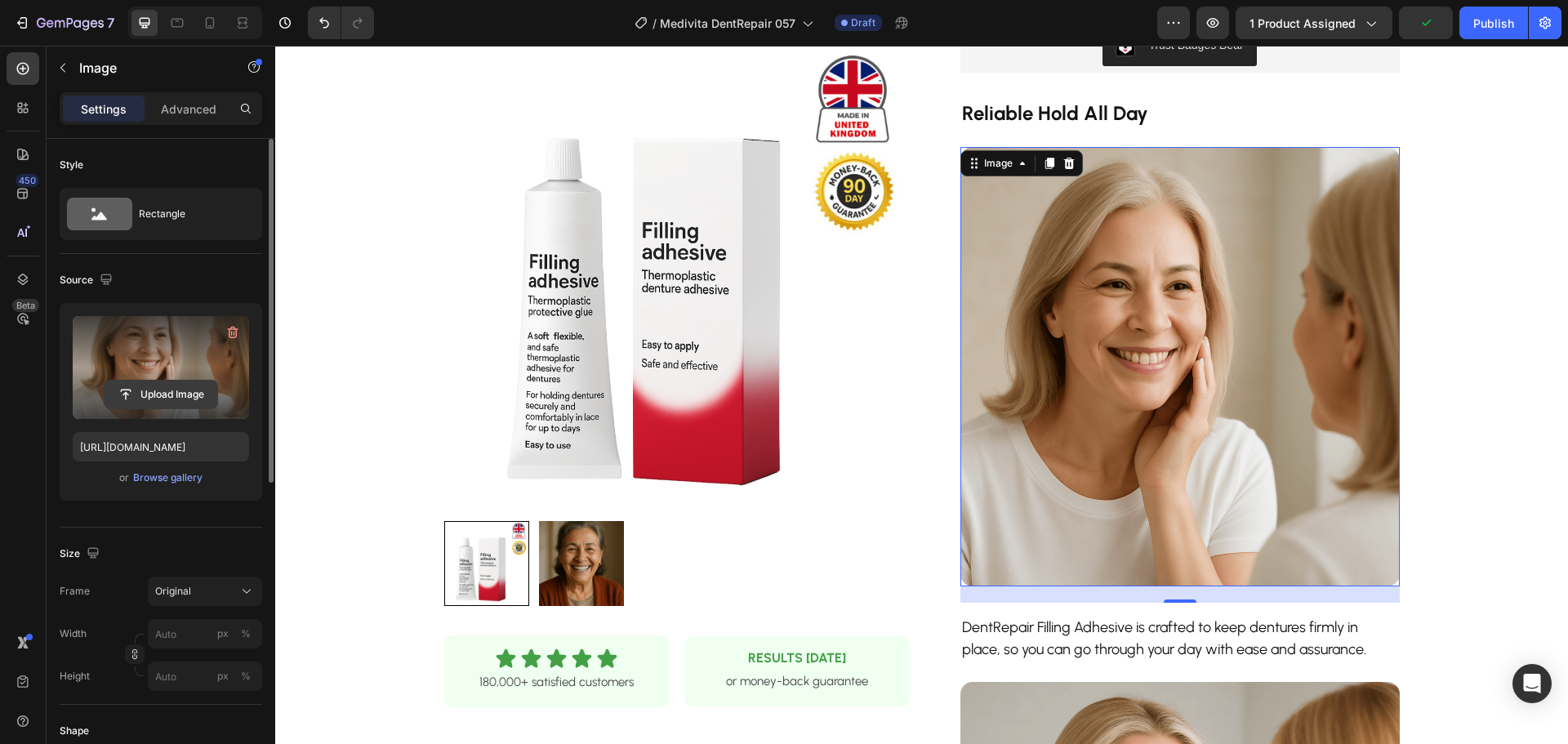
click at [186, 396] on input "file" at bounding box center [161, 394] width 113 height 28
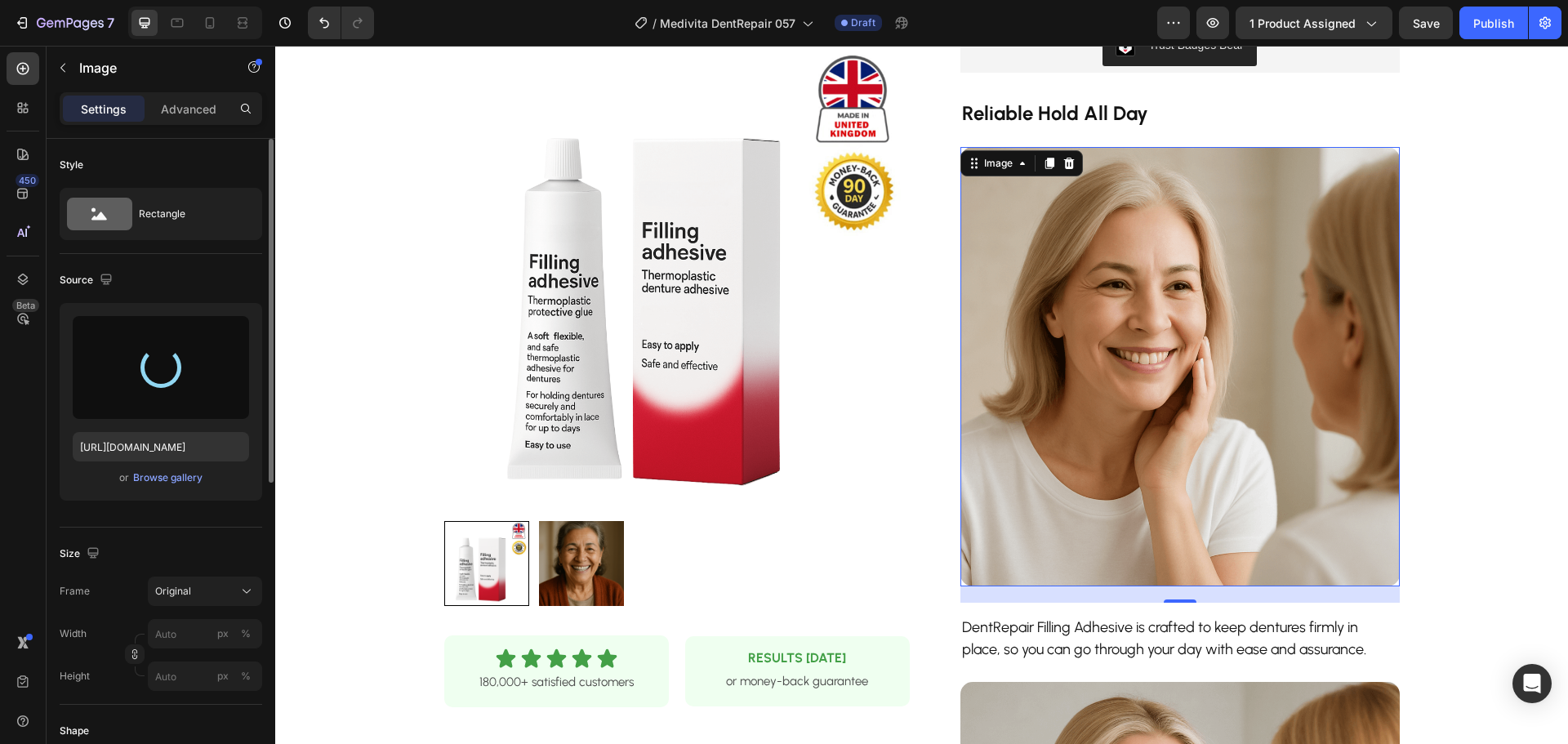
scroll to position [817, 0]
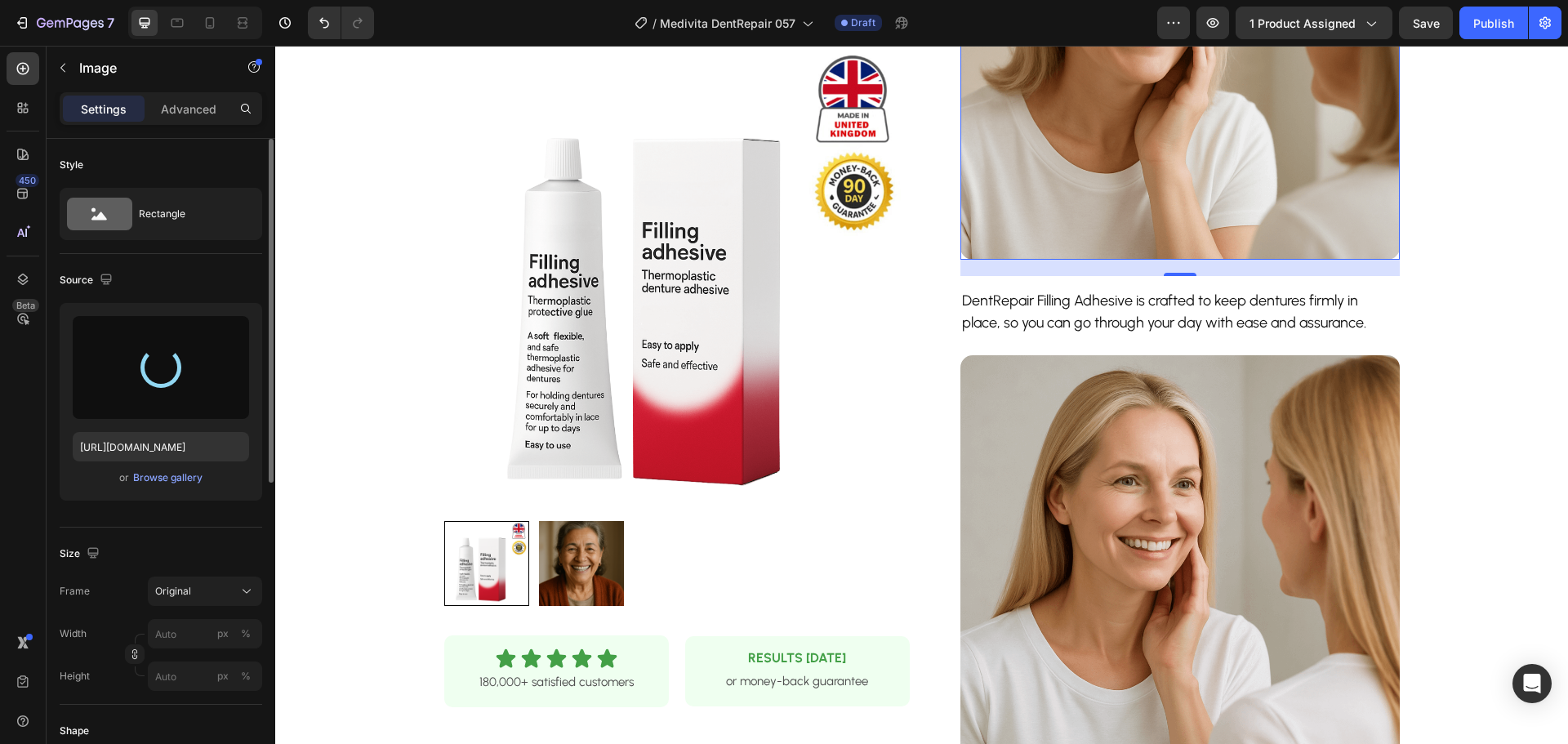
type input "[URL][DOMAIN_NAME]"
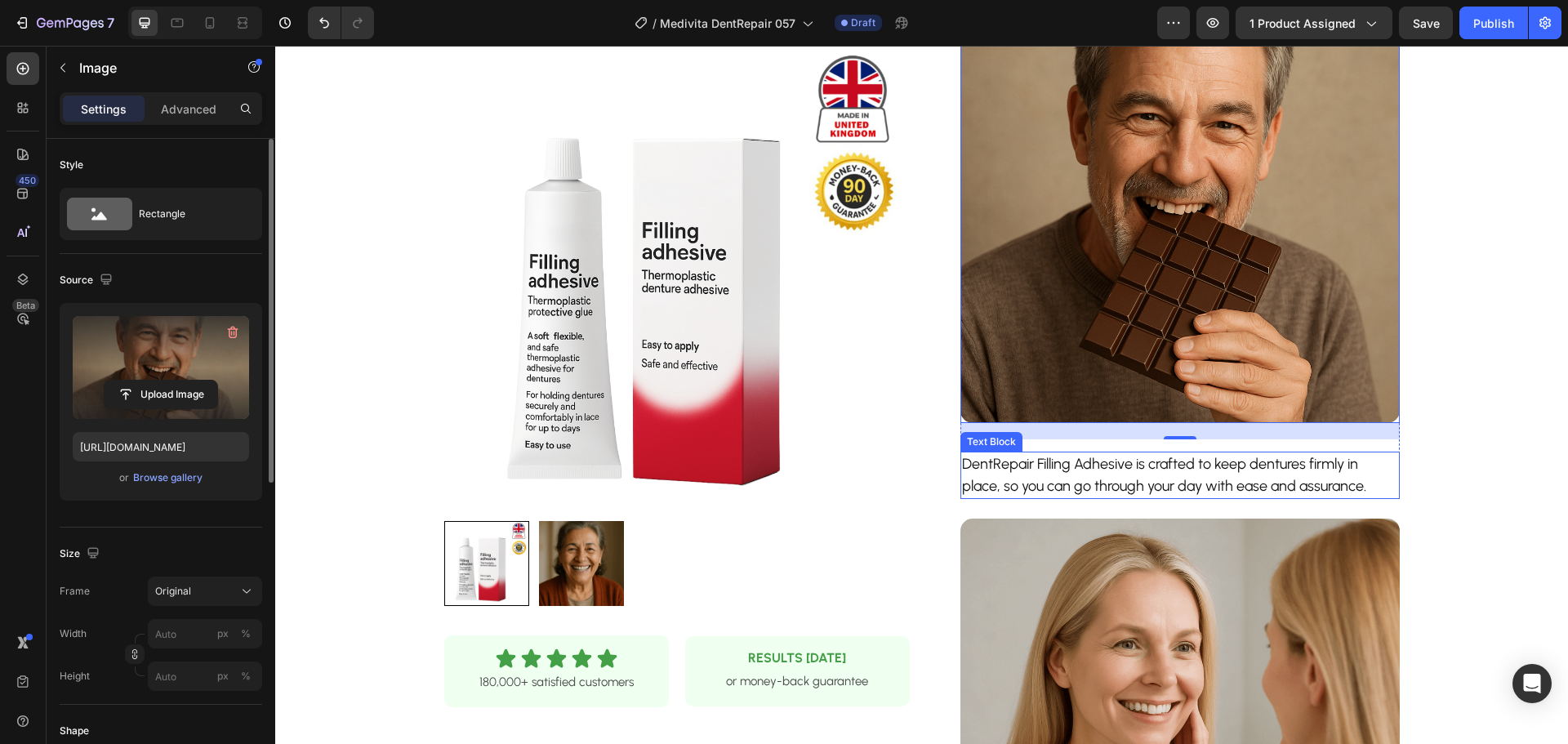
scroll to position [980, 0]
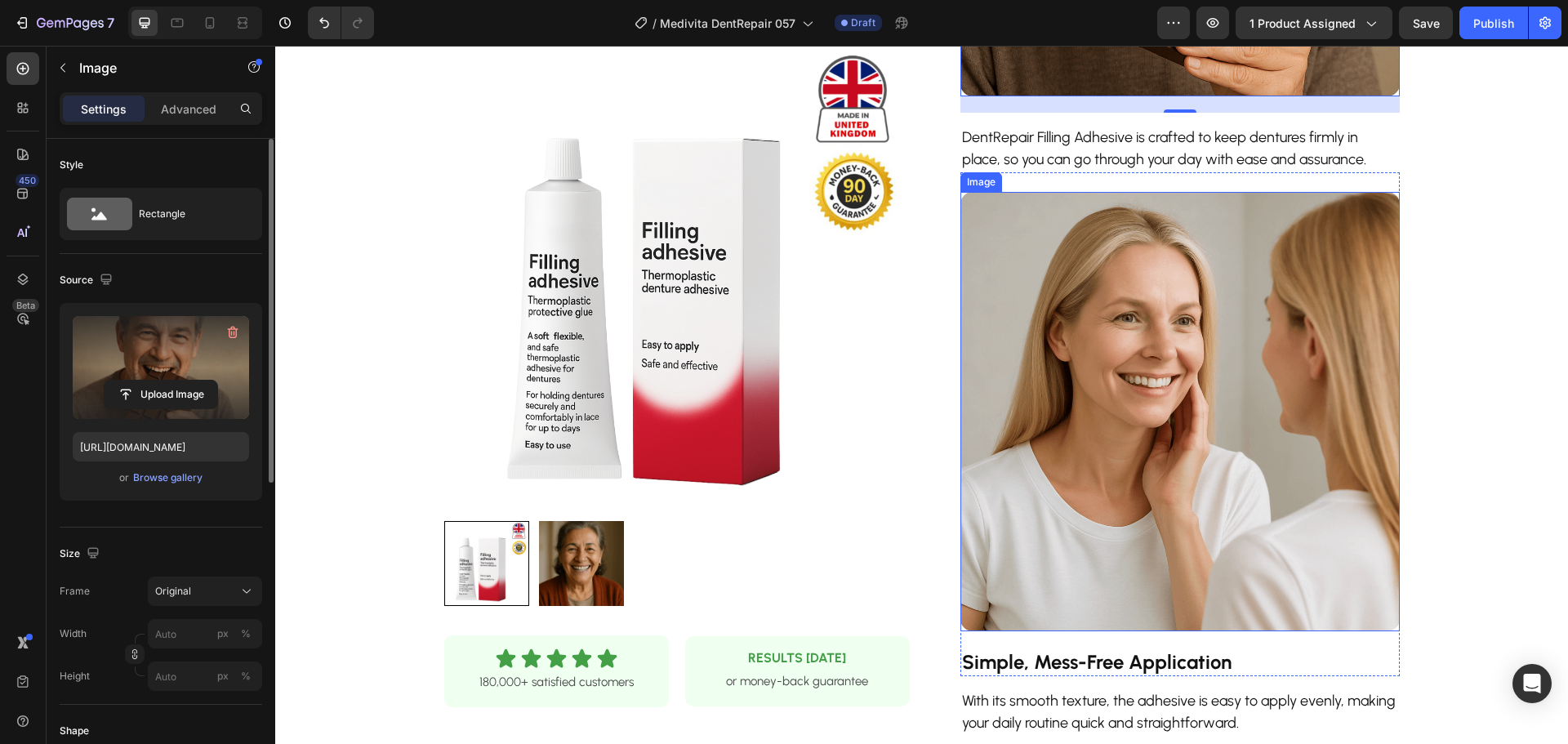
click at [1155, 415] on img at bounding box center [1179, 410] width 439 height 439
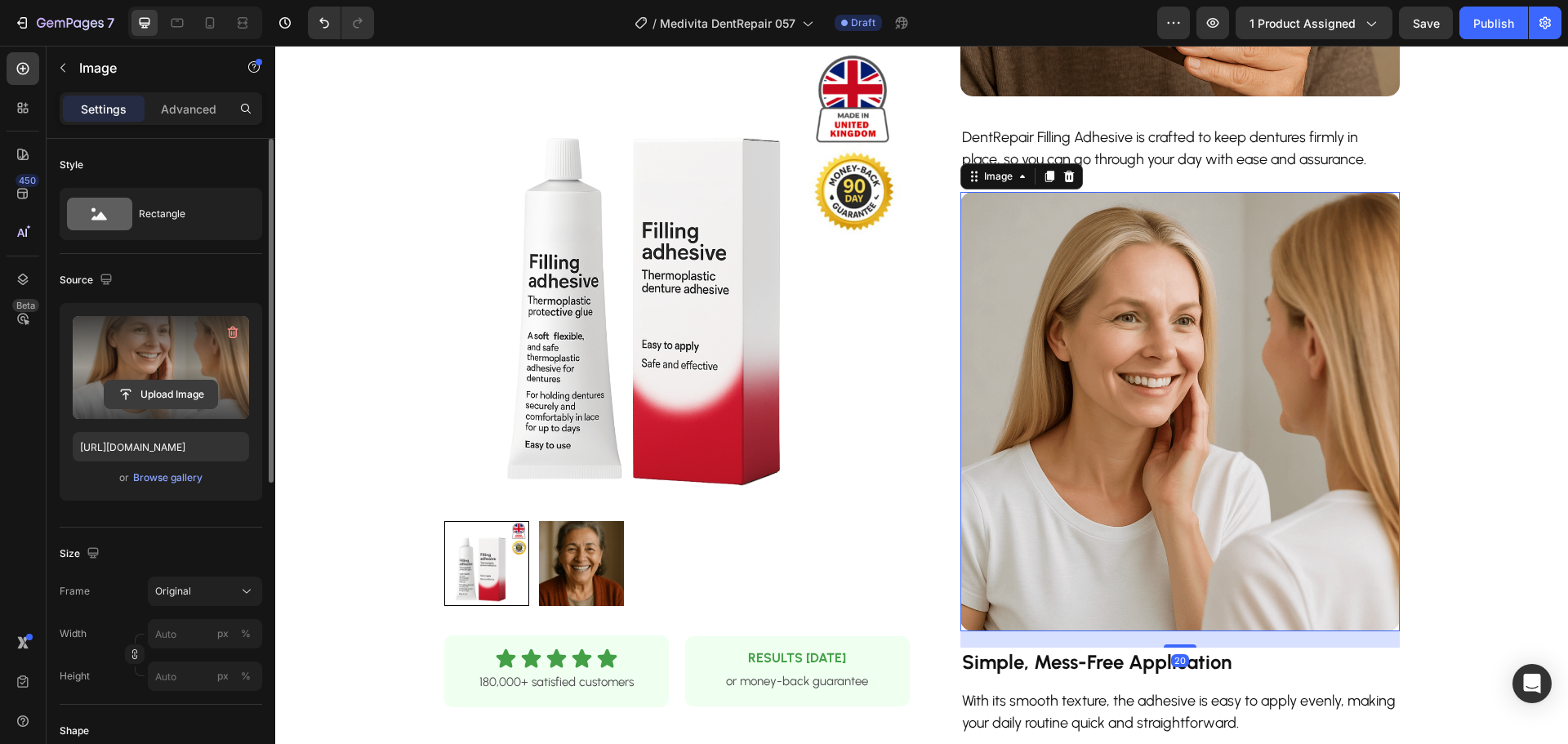
click at [194, 396] on input "file" at bounding box center [161, 394] width 113 height 28
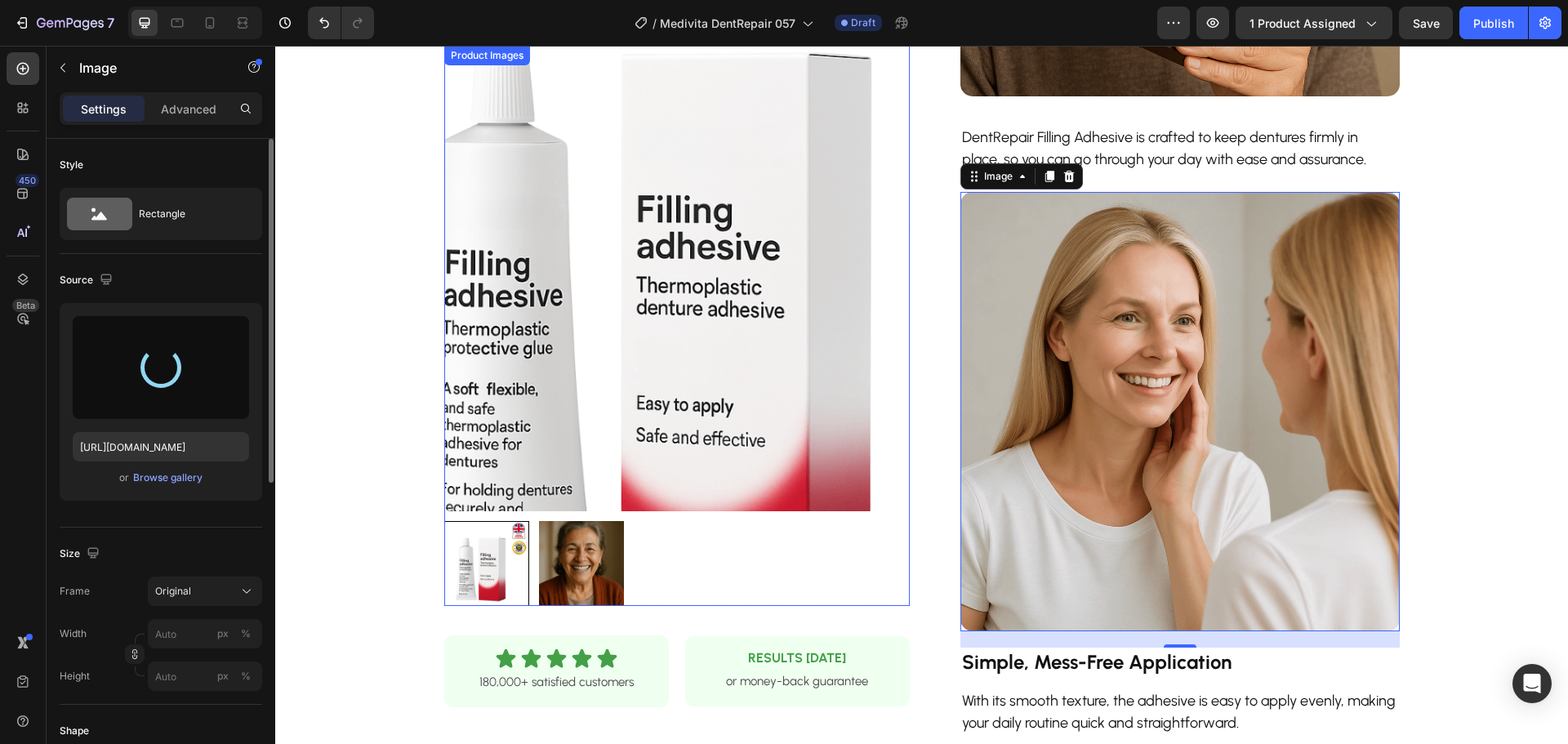
type input "[URL][DOMAIN_NAME]"
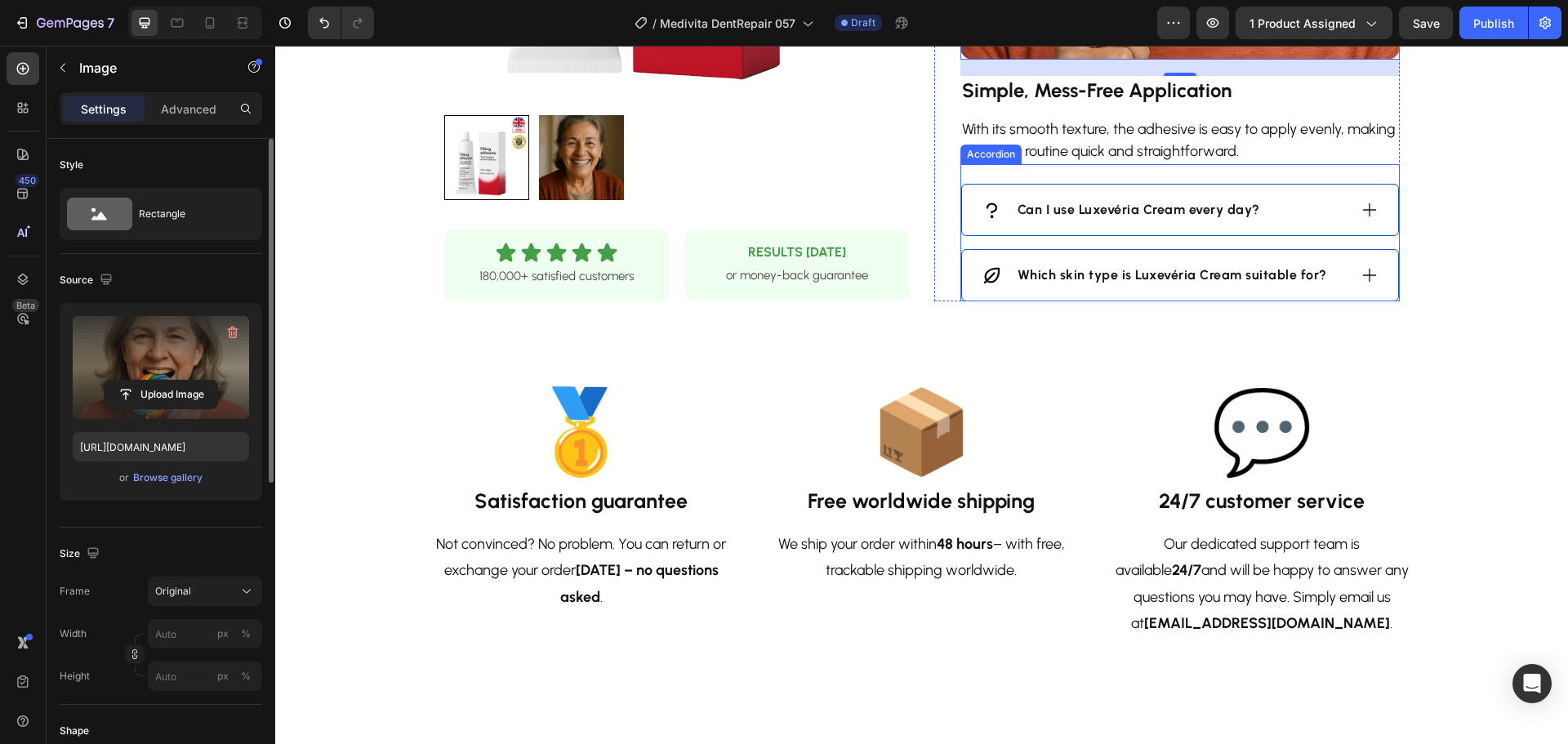
scroll to position [1388, 0]
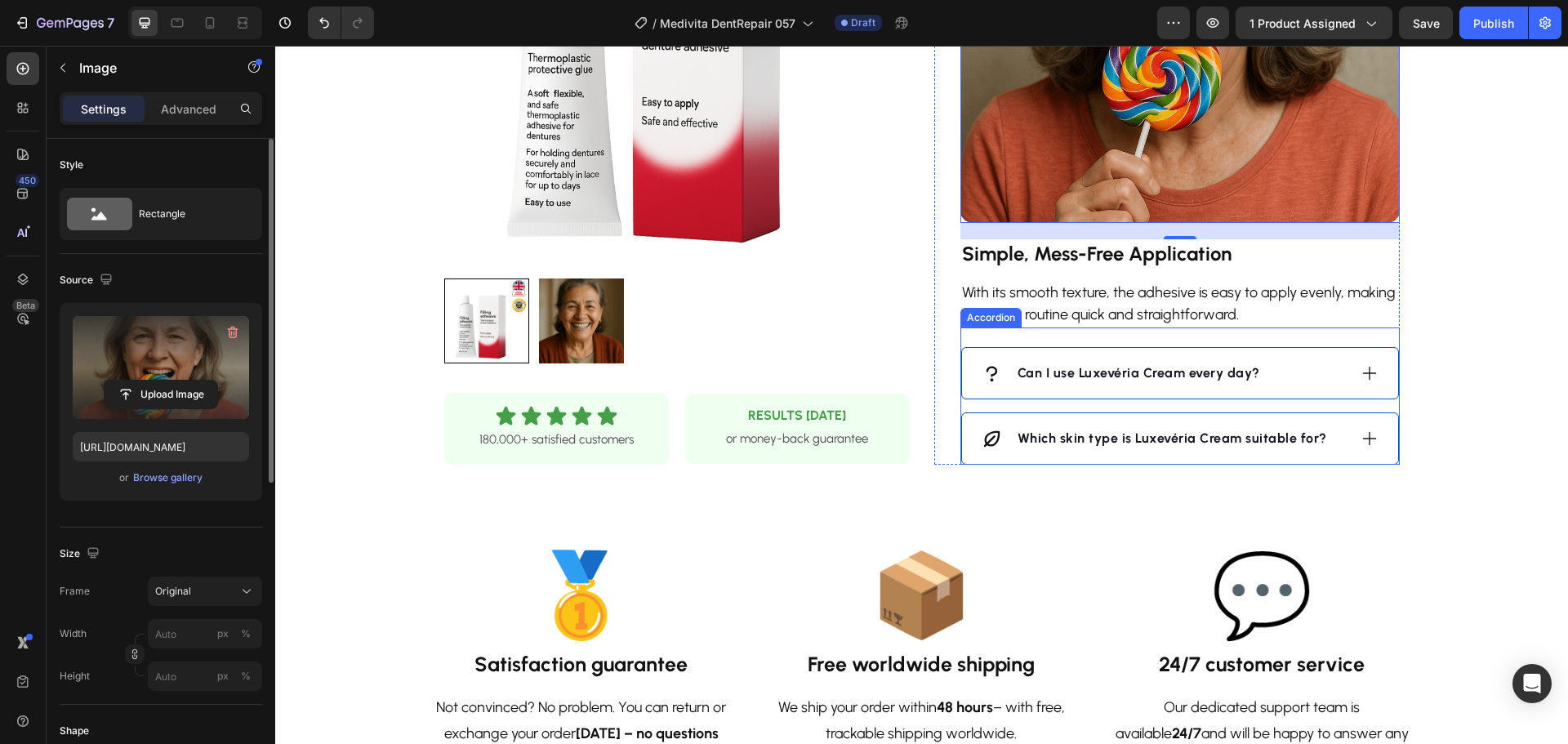
click at [1361, 369] on icon at bounding box center [1369, 373] width 18 height 18
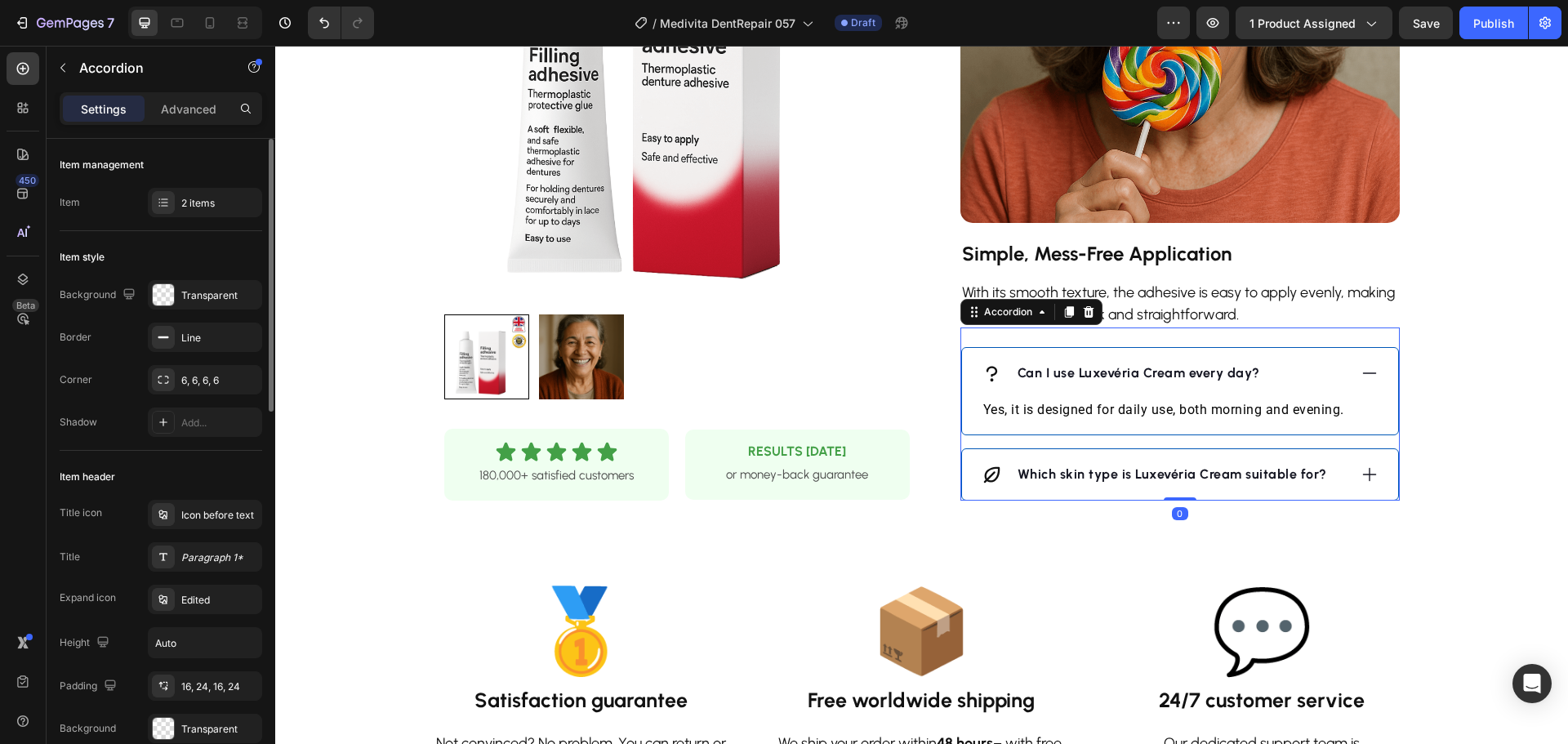
click at [1159, 369] on strong "Can I use Luxevéria Cream every day?" at bounding box center [1139, 373] width 243 height 16
click at [1157, 369] on strong "Can I use Luxevéria Cream every day?" at bounding box center [1139, 373] width 243 height 16
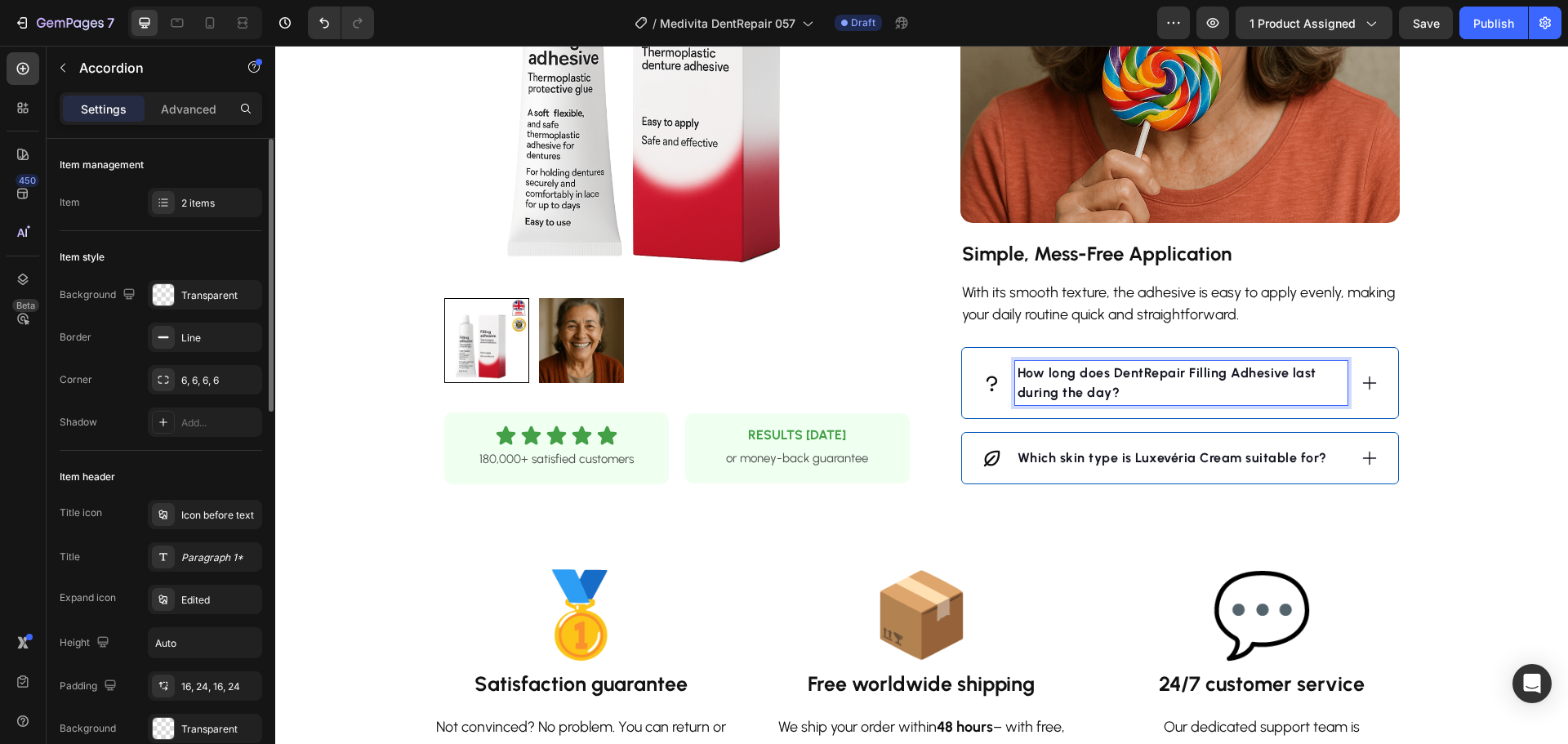
click at [1366, 382] on icon at bounding box center [1369, 382] width 18 height 18
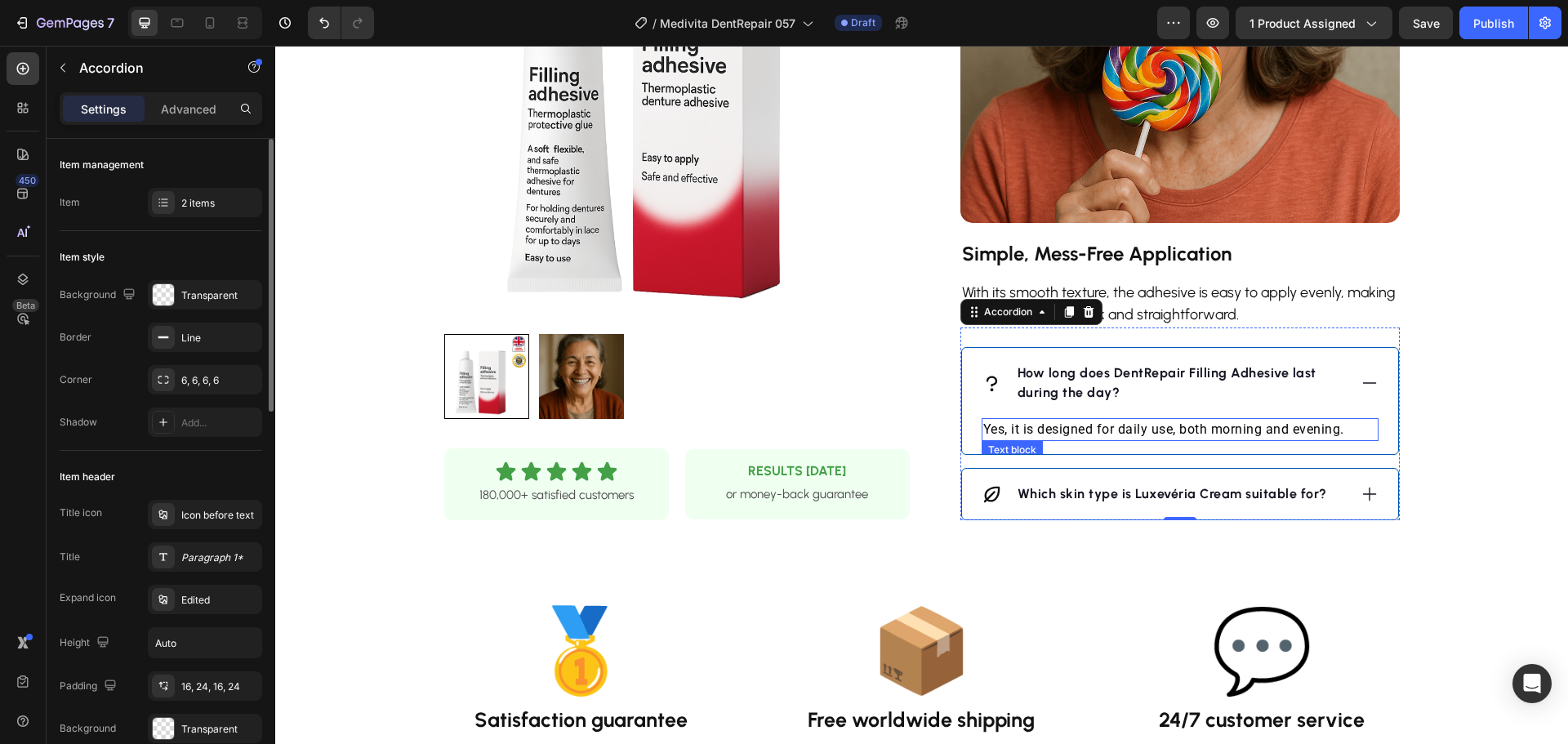
click at [1111, 433] on p "Yes, it is designed for daily use, both morning and evening." at bounding box center [1180, 429] width 394 height 19
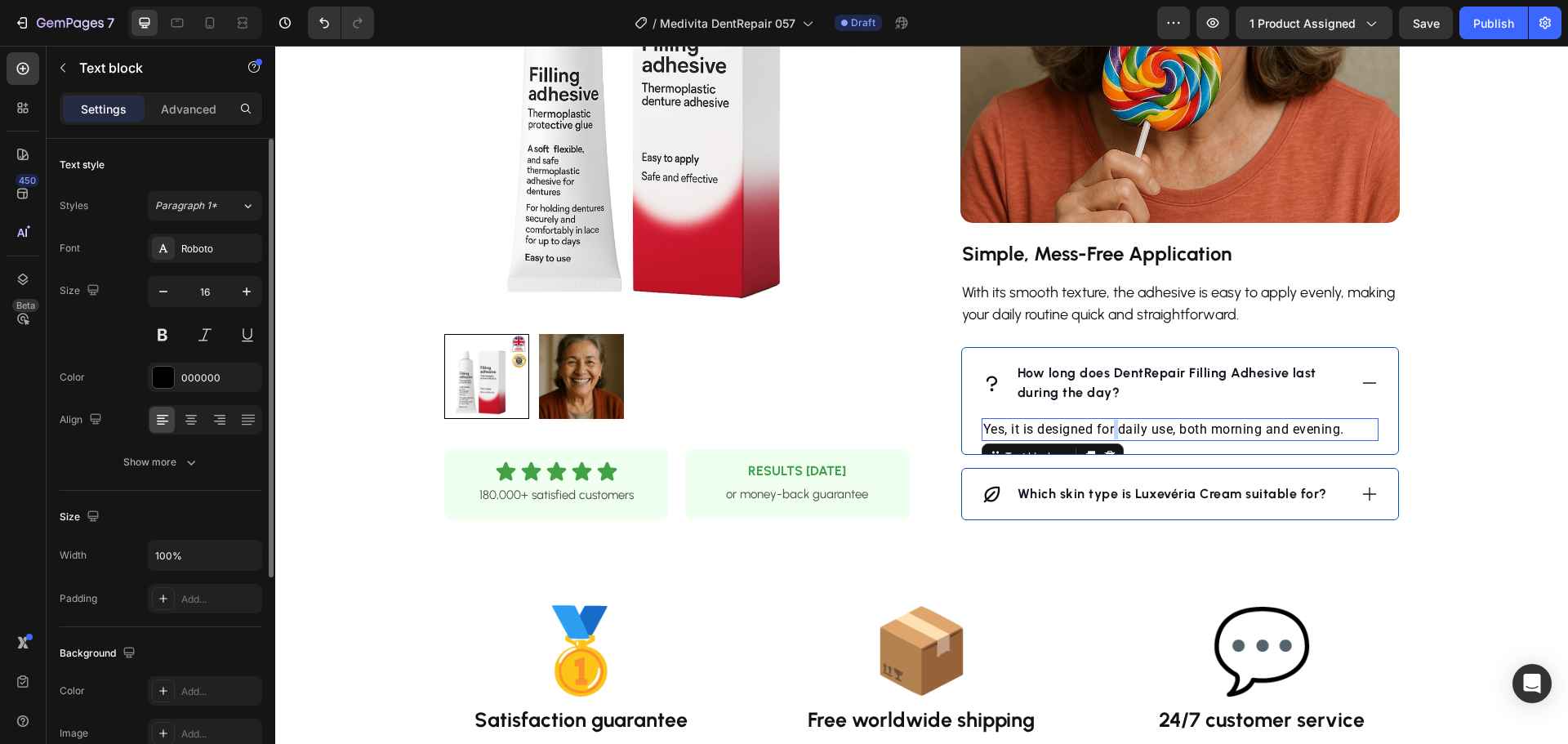
click at [1111, 434] on p "Yes, it is designed for daily use, both morning and evening." at bounding box center [1180, 429] width 394 height 19
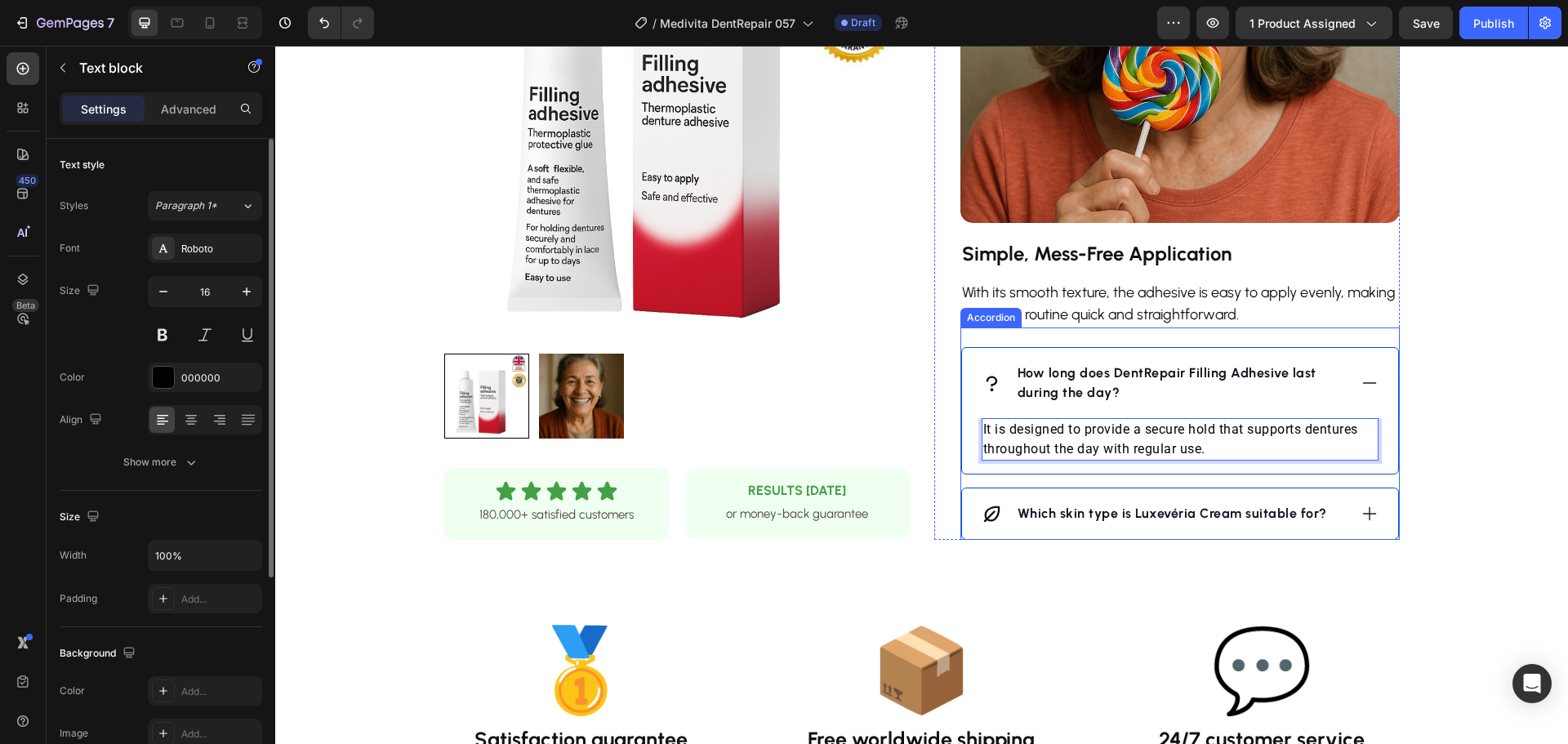
scroll to position [1552, 0]
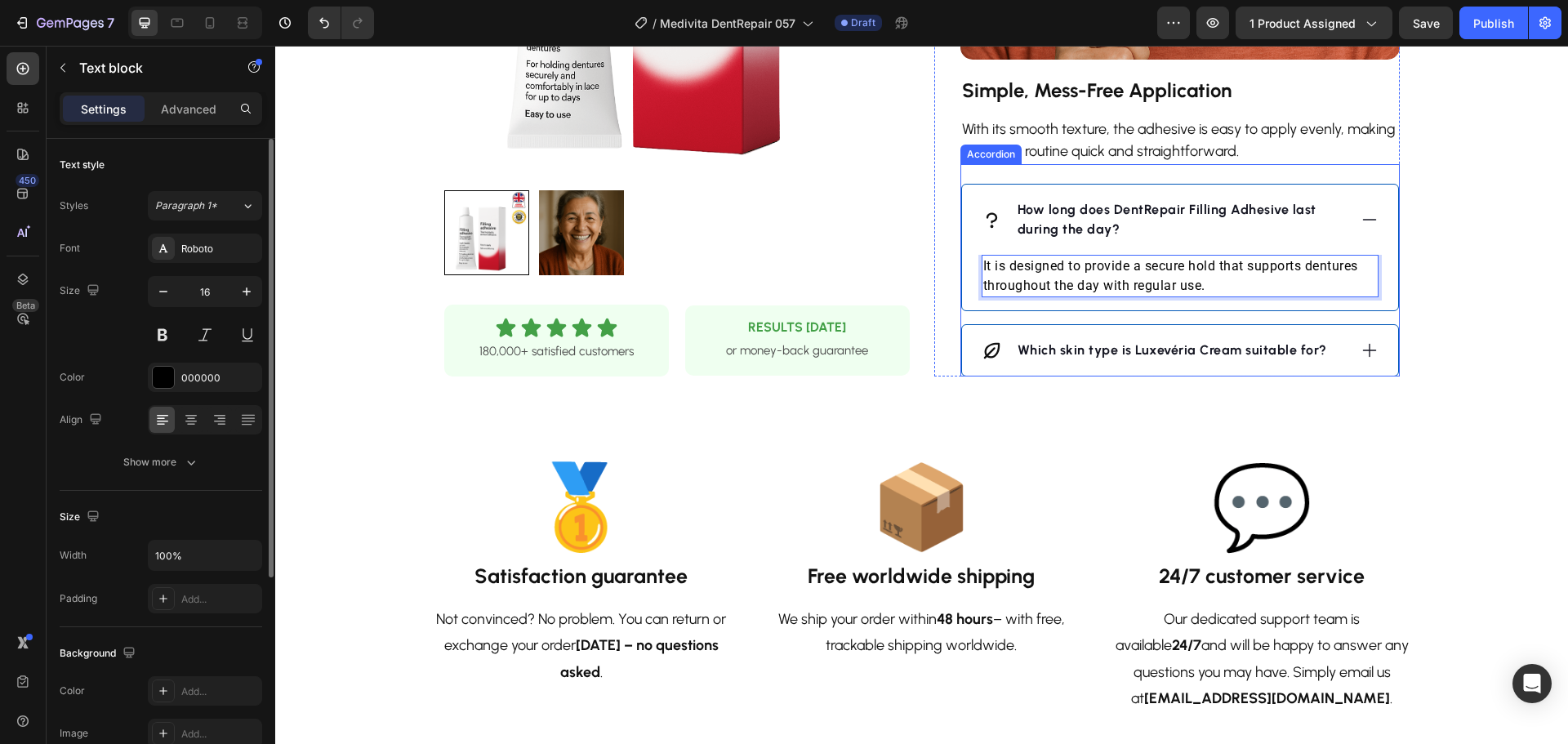
click at [1370, 349] on icon at bounding box center [1369, 349] width 18 height 18
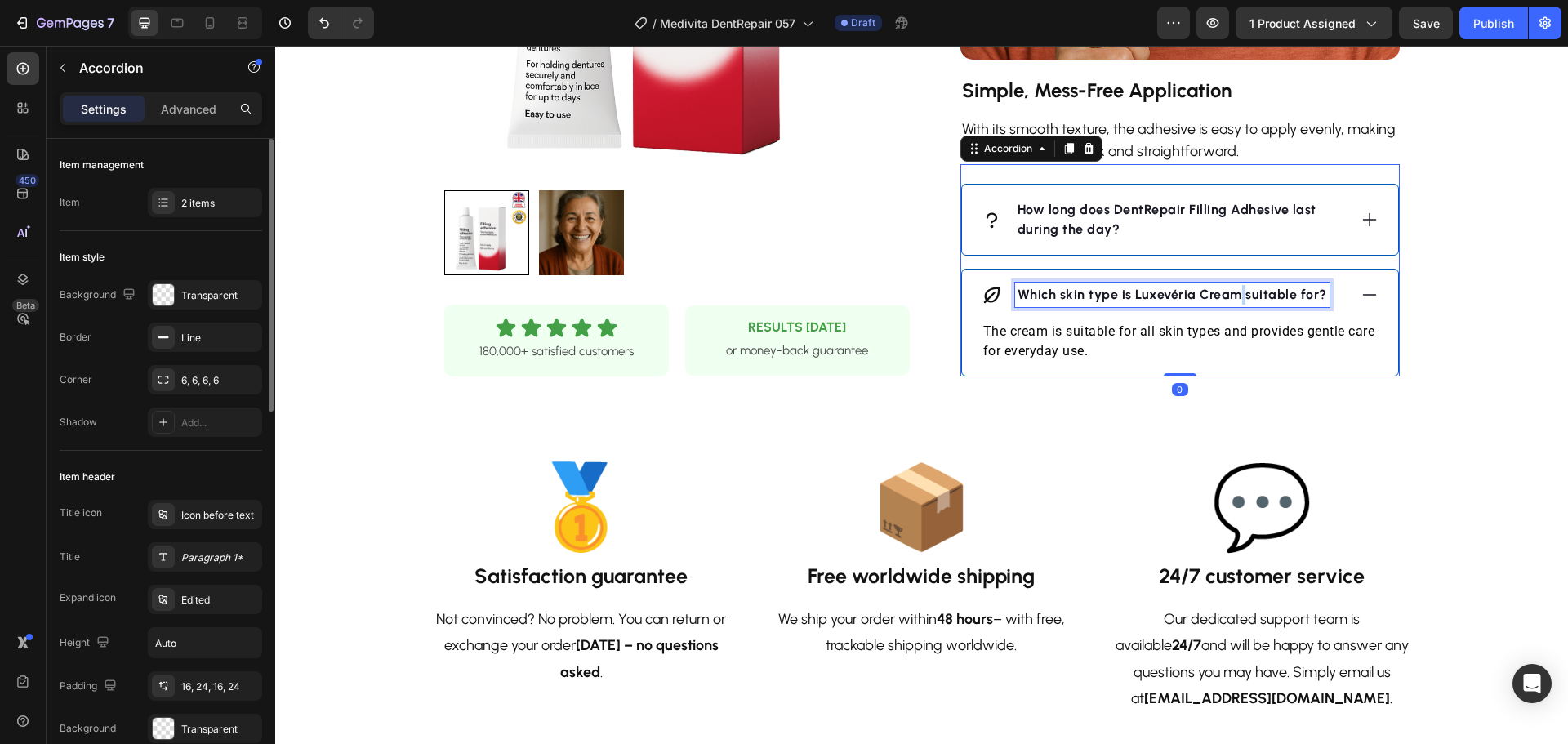
click at [1229, 297] on strong "Which skin type is Luxevéria Cream suitable for?" at bounding box center [1172, 294] width 309 height 16
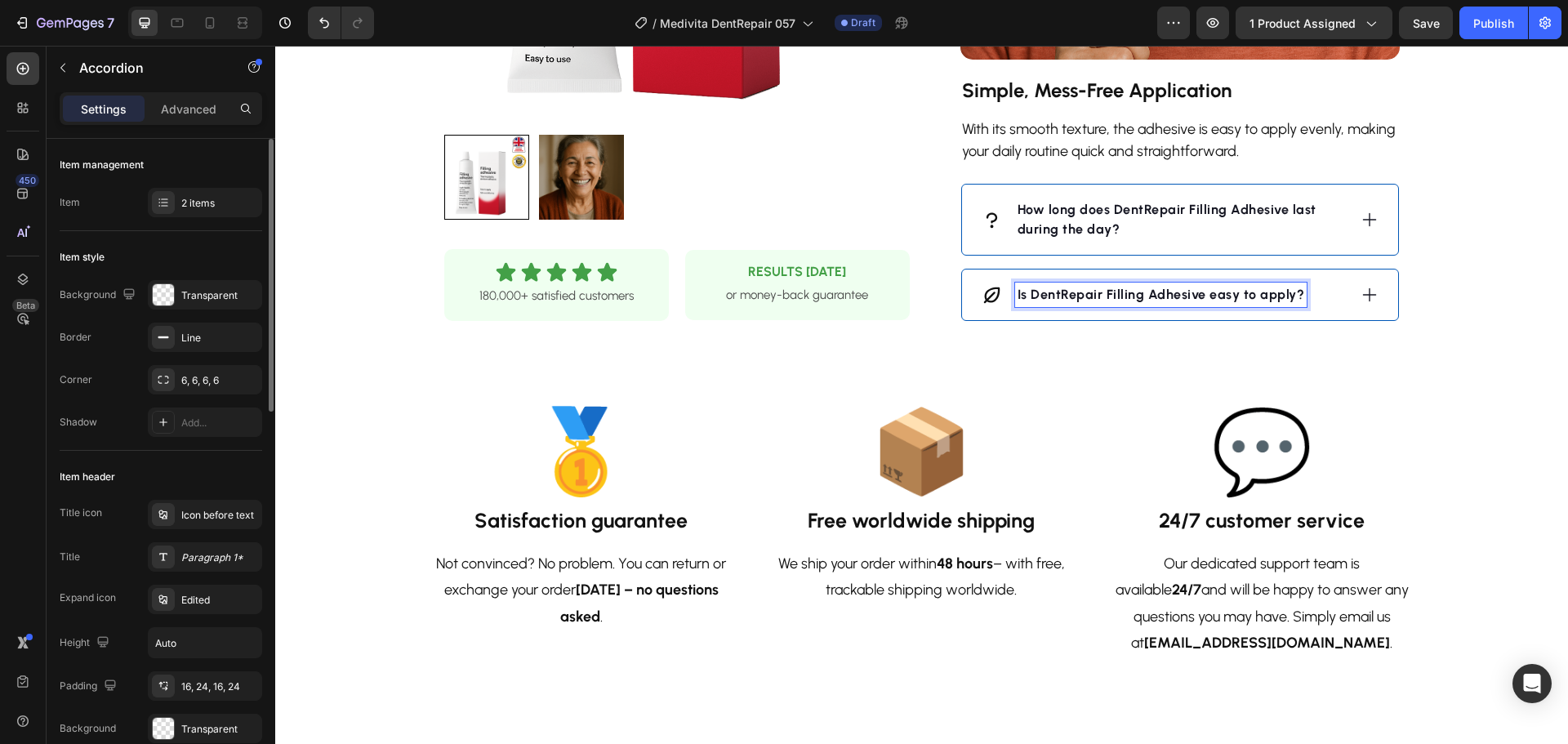
click at [1361, 289] on icon at bounding box center [1369, 294] width 18 height 18
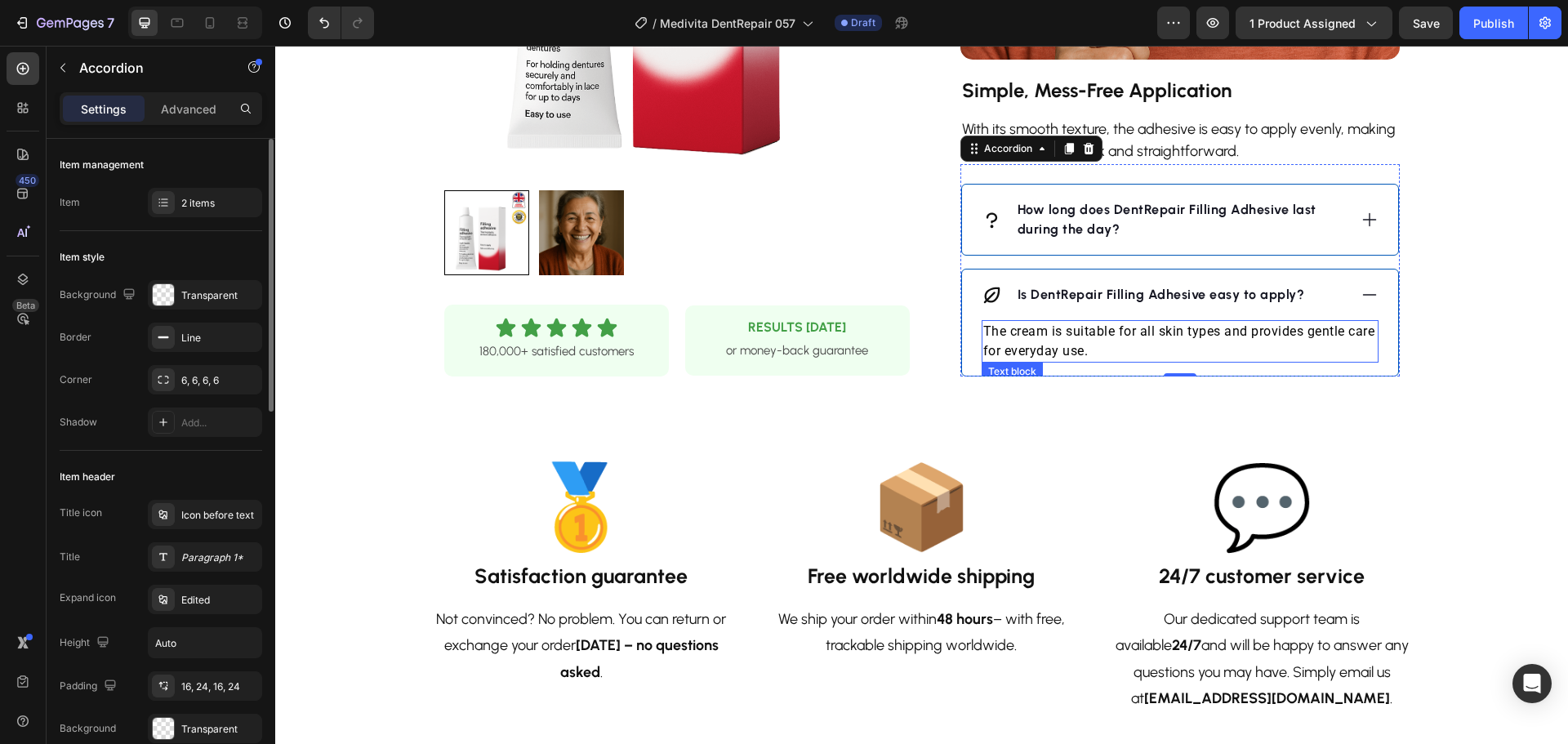
click at [1209, 334] on p "The cream is suitable for all skin types and provides gentle care for everyday …" at bounding box center [1180, 341] width 394 height 39
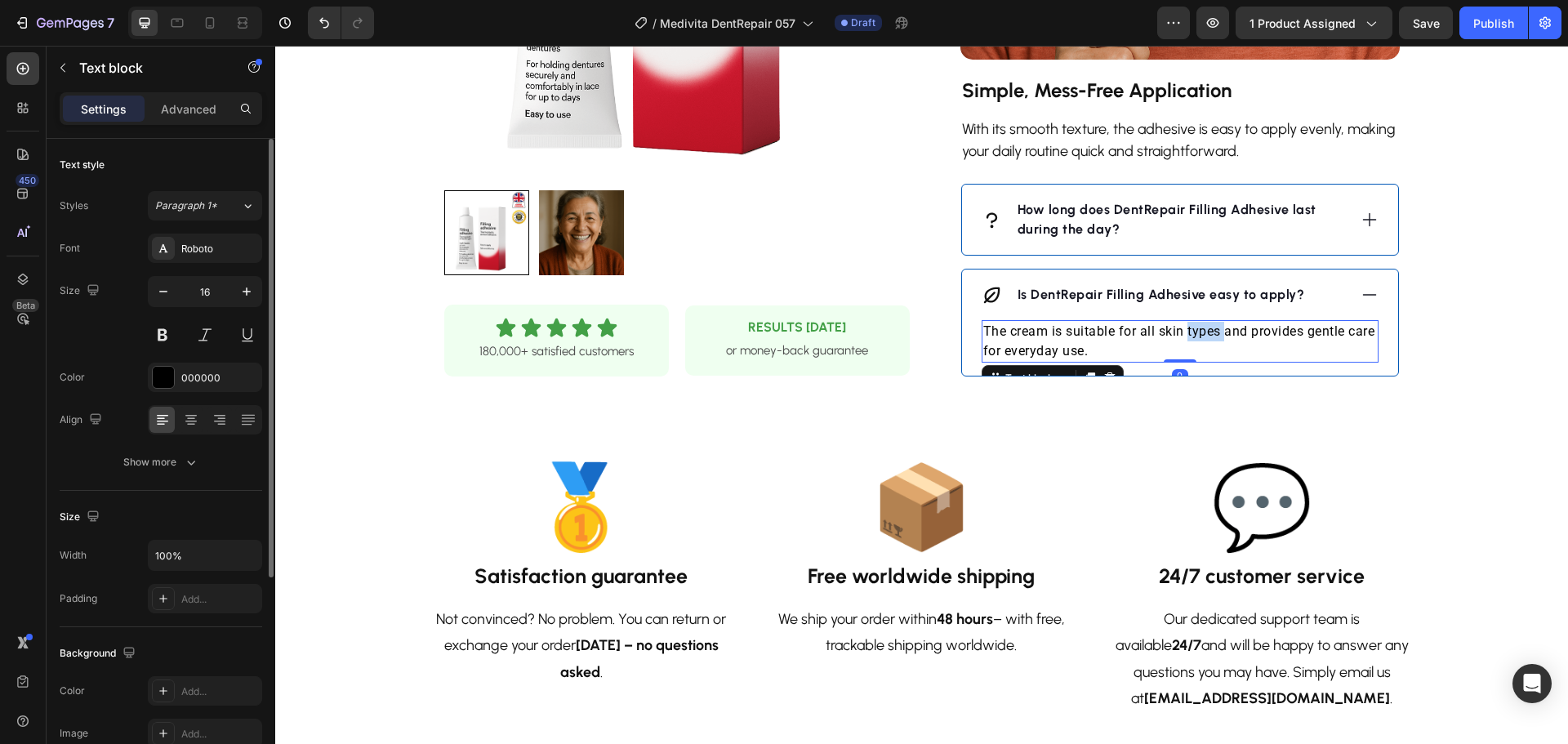
click at [1209, 334] on p "The cream is suitable for all skin types and provides gentle care for everyday …" at bounding box center [1180, 341] width 394 height 39
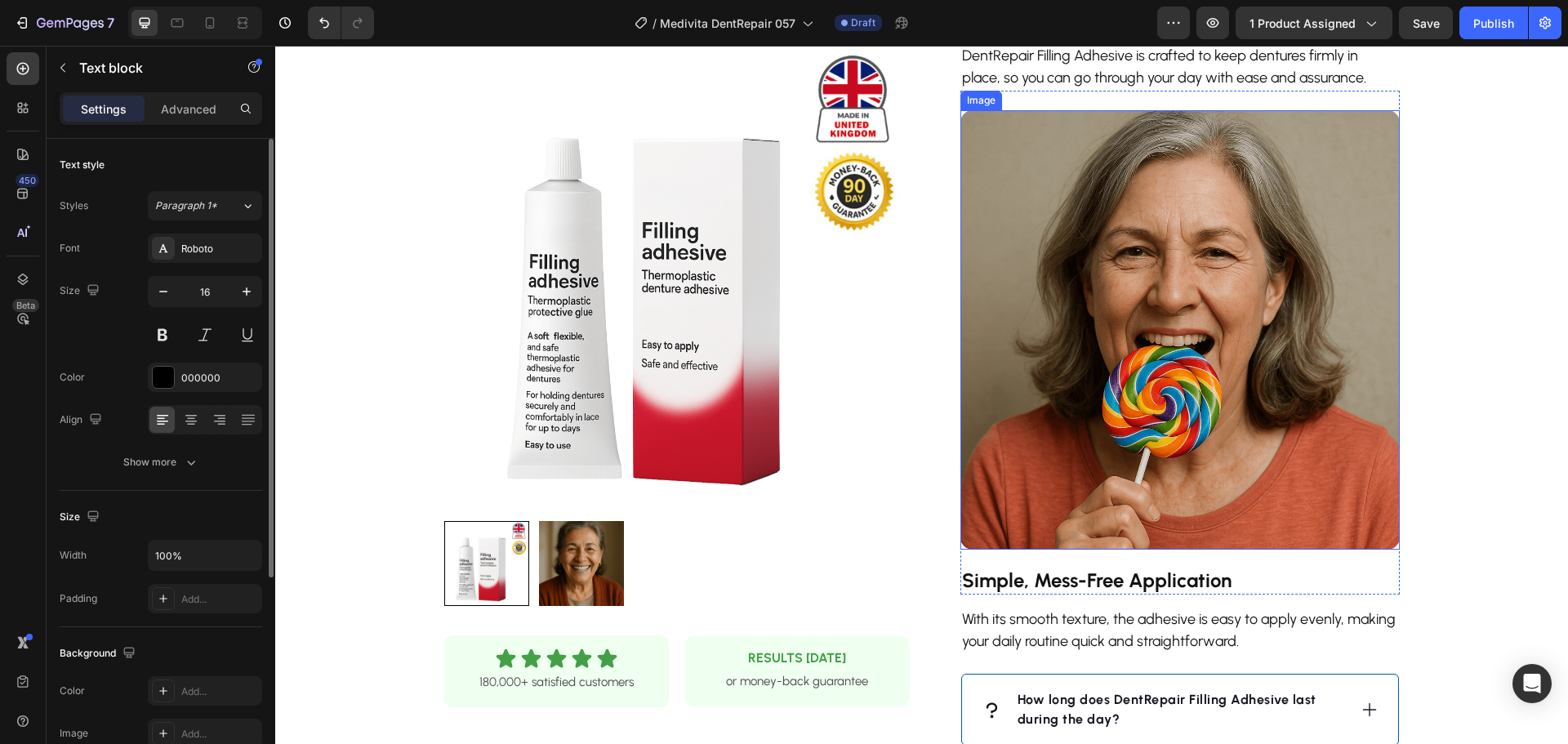
scroll to position [653, 0]
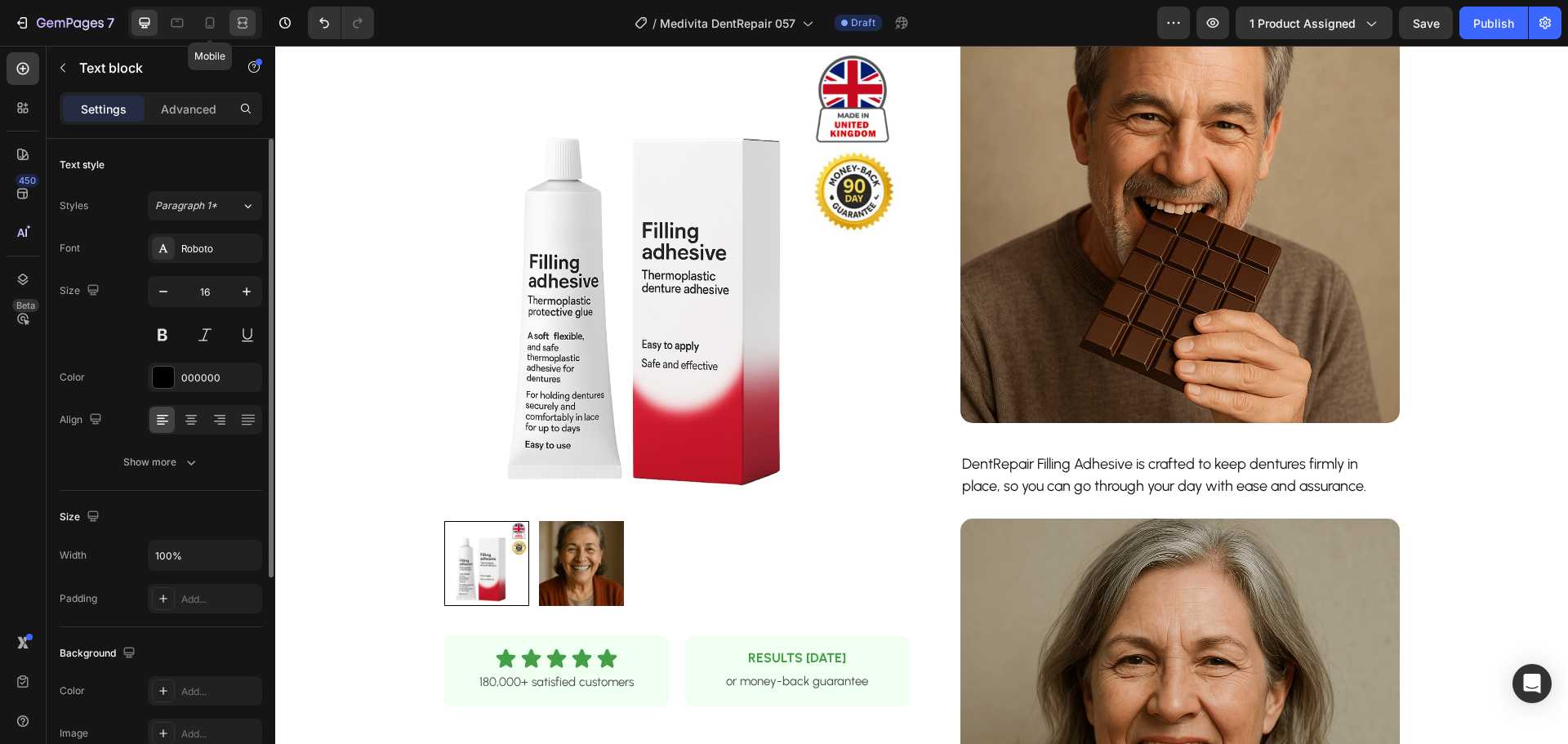
drag, startPoint x: 213, startPoint y: 31, endPoint x: 247, endPoint y: 34, distance: 34.1
click at [212, 30] on div at bounding box center [209, 23] width 26 height 26
type input "14"
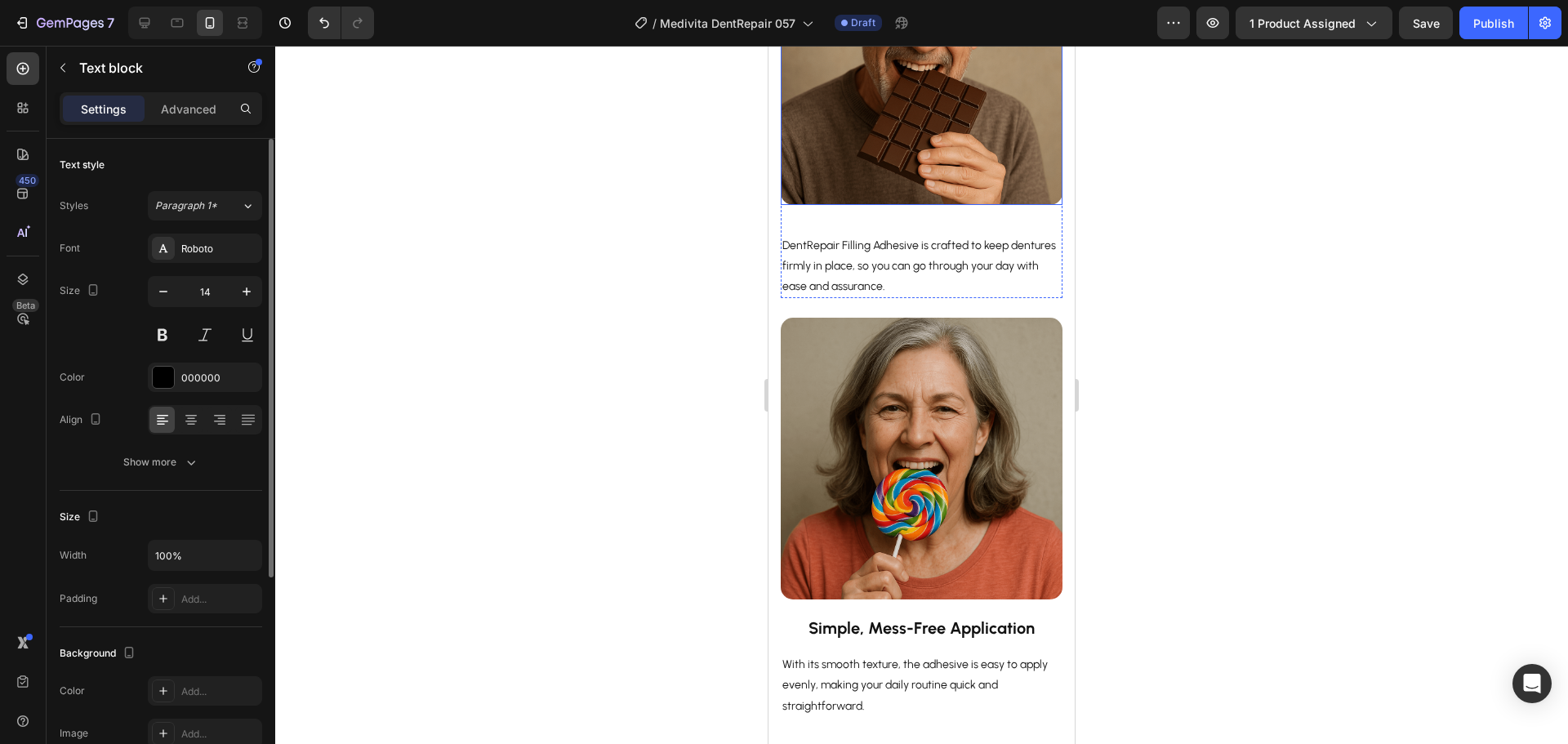
scroll to position [739, 0]
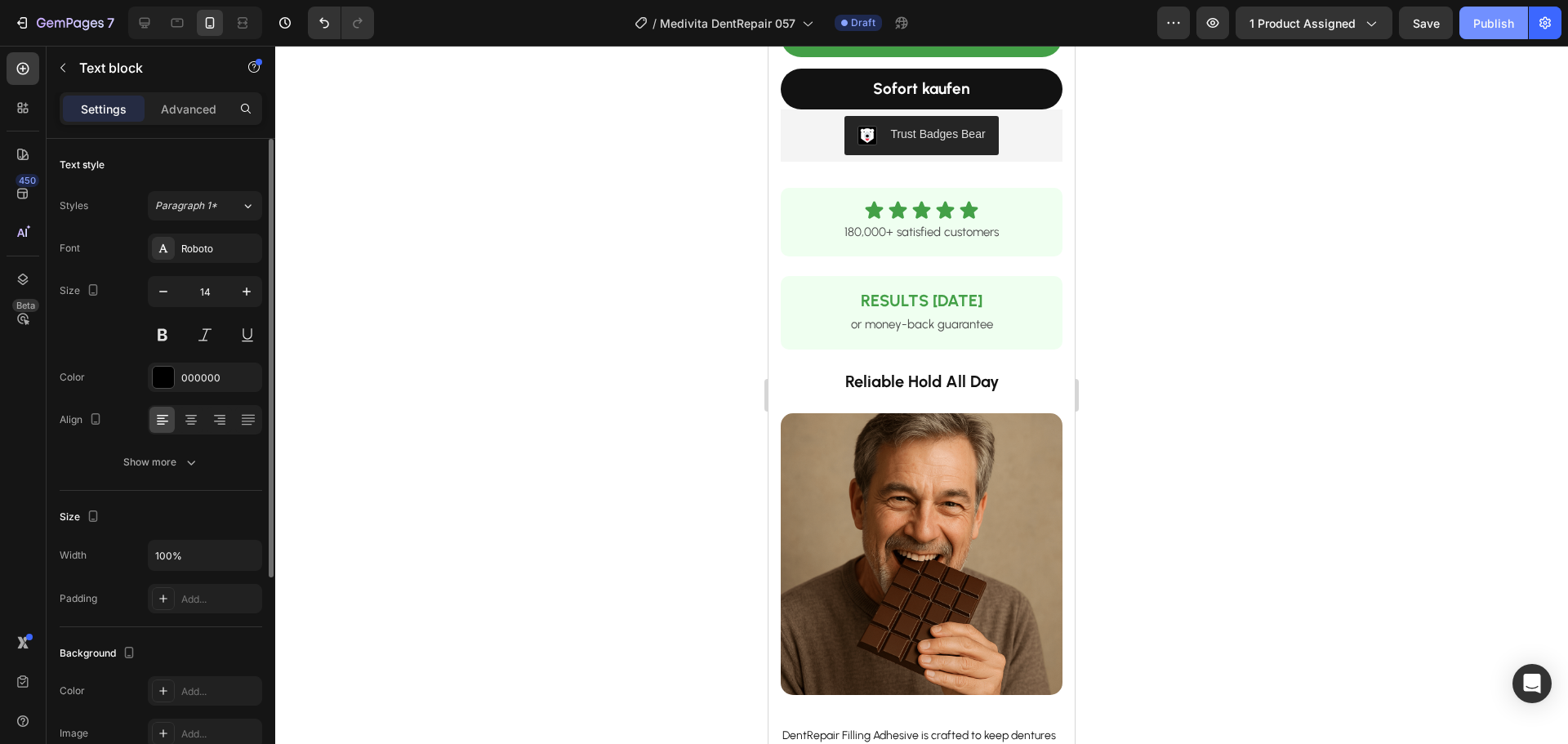
click at [1485, 24] on div "Publish" at bounding box center [1494, 23] width 41 height 18
